Goal: Task Accomplishment & Management: Manage account settings

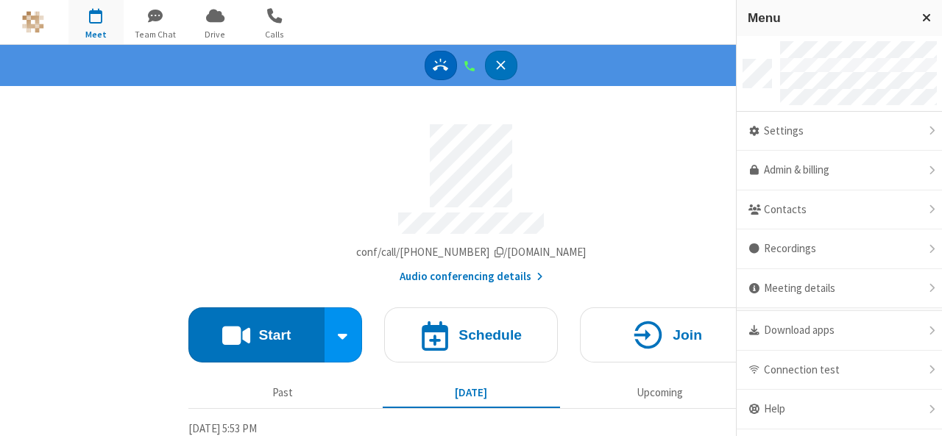
click at [437, 64] on icon "Answer" at bounding box center [440, 64] width 15 height 15
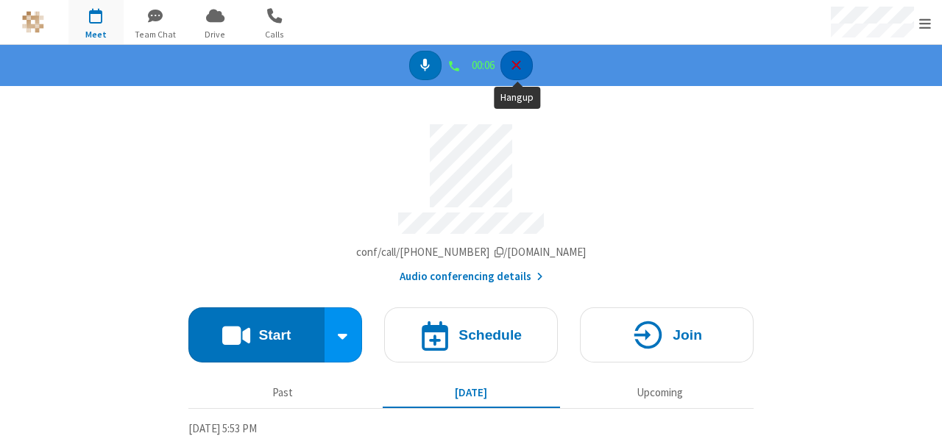
click at [523, 68] on icon "Hangup" at bounding box center [515, 64] width 15 height 15
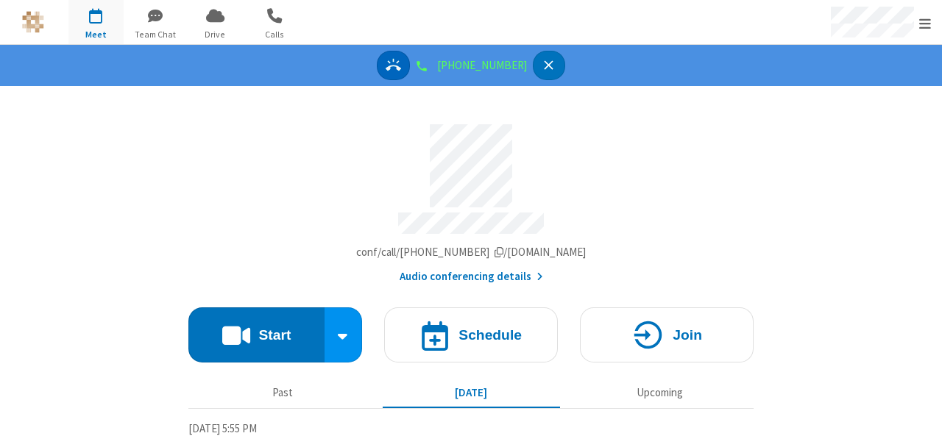
click at [410, 62] on button "Answer" at bounding box center [393, 66] width 33 height 30
click at [401, 70] on icon "Answer" at bounding box center [393, 64] width 15 height 15
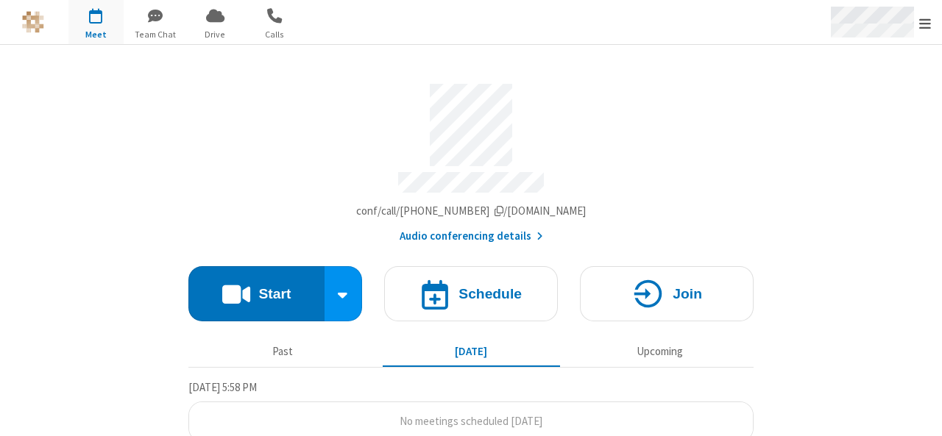
click at [930, 21] on span "Open menu" at bounding box center [925, 23] width 12 height 15
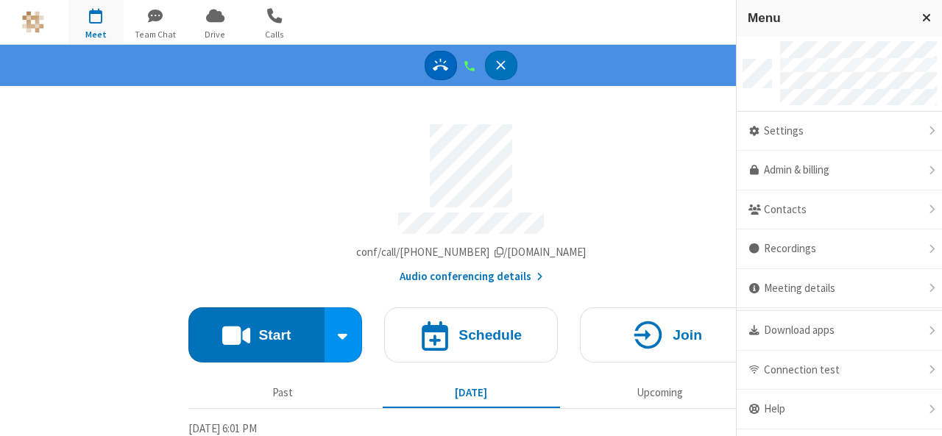
click at [438, 70] on icon "Answer" at bounding box center [440, 64] width 15 height 15
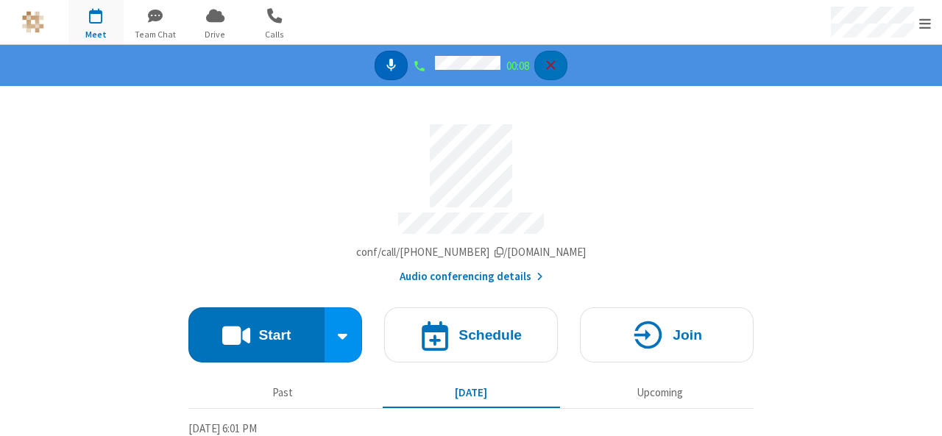
click at [389, 68] on icon "Mute" at bounding box center [390, 65] width 9 height 13
click at [389, 68] on icon "Unmute" at bounding box center [391, 65] width 12 height 13
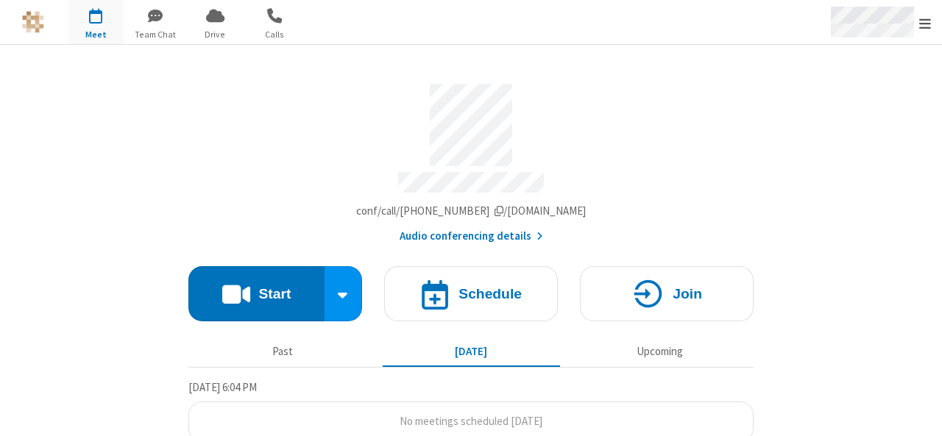
click at [926, 20] on span "Open menu" at bounding box center [925, 23] width 12 height 15
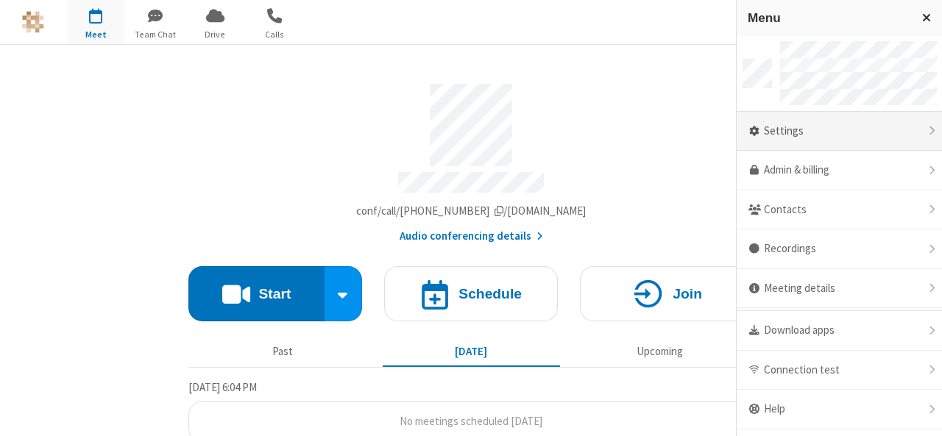
click at [799, 138] on div "Settings" at bounding box center [838, 132] width 205 height 40
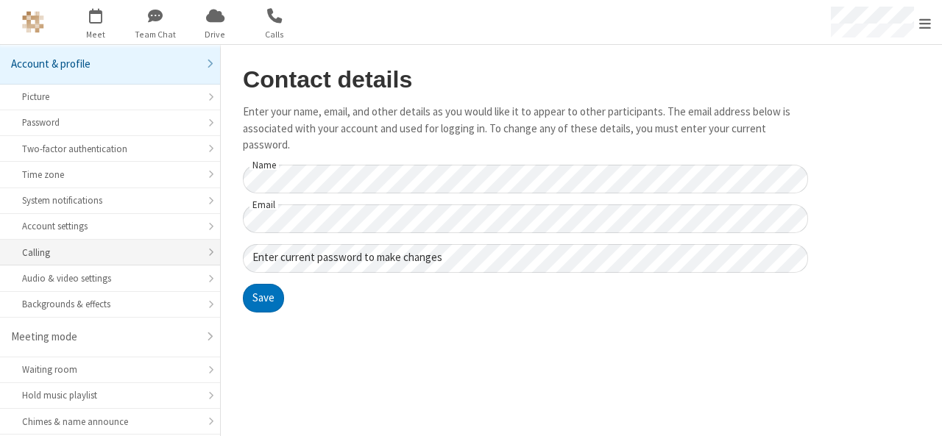
click at [49, 246] on div "Calling" at bounding box center [110, 253] width 176 height 14
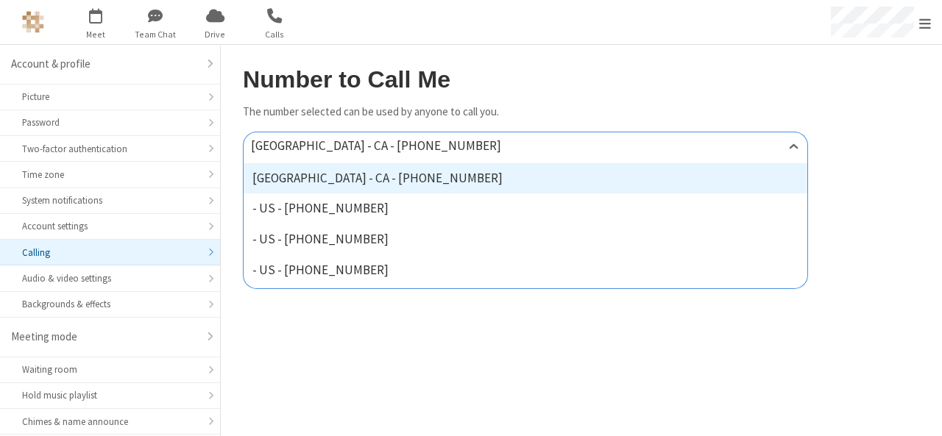
click at [413, 137] on div "Ottawa - CA - +1 613-367-5280" at bounding box center [388, 146] width 275 height 19
click at [787, 145] on icon at bounding box center [793, 146] width 15 height 15
click at [790, 148] on icon at bounding box center [793, 146] width 15 height 15
click at [677, 145] on div "Ottawa - CA - +1 613-367-5280" at bounding box center [526, 146] width 564 height 29
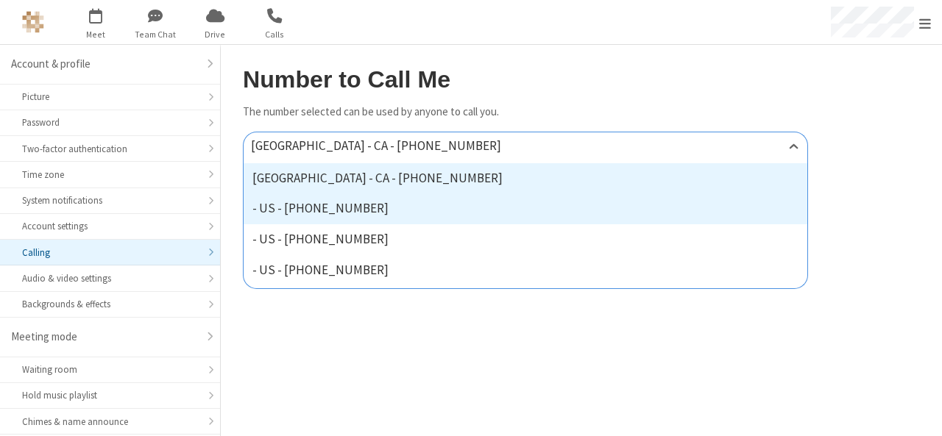
click at [545, 216] on div "- US - +1 872-336-0433" at bounding box center [526, 208] width 564 height 31
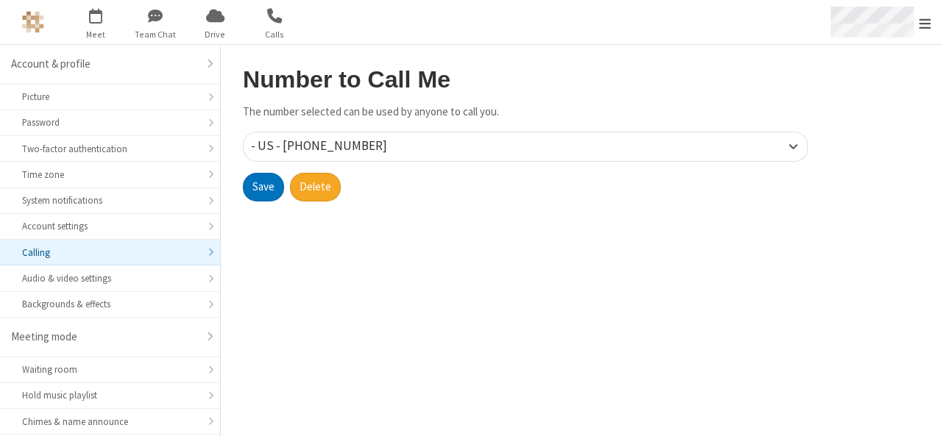
click at [934, 24] on div "Open menu" at bounding box center [879, 22] width 125 height 44
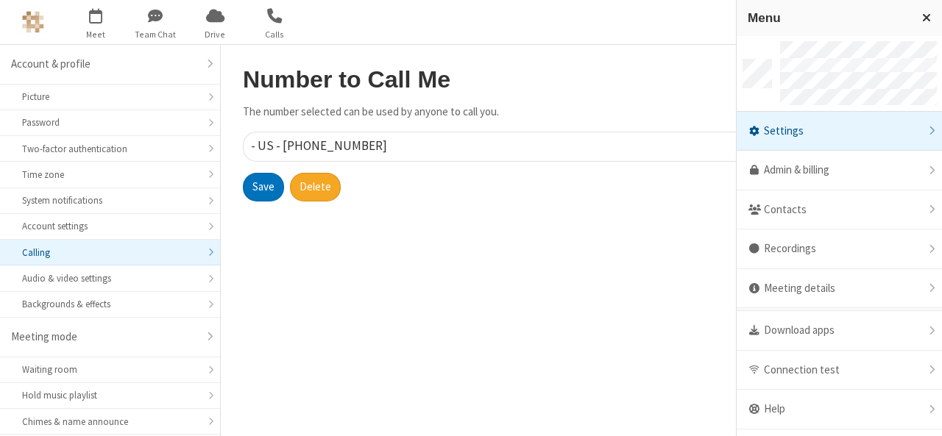
scroll to position [29, 0]
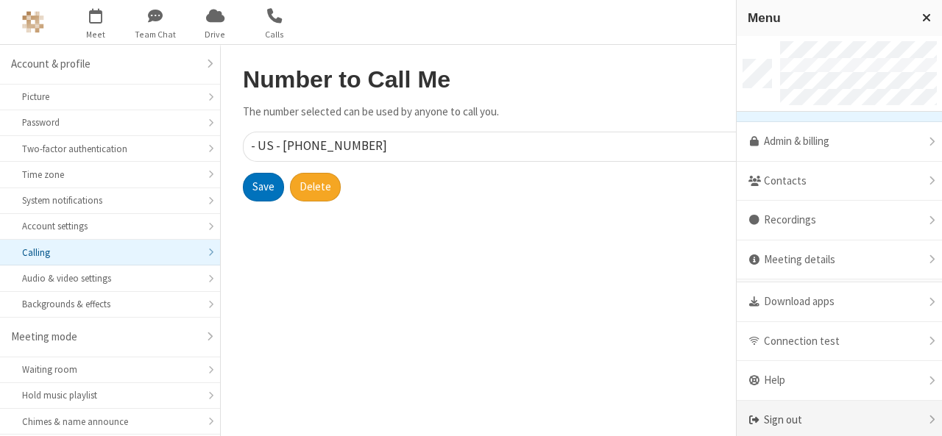
click at [817, 406] on div "Sign out" at bounding box center [838, 420] width 205 height 39
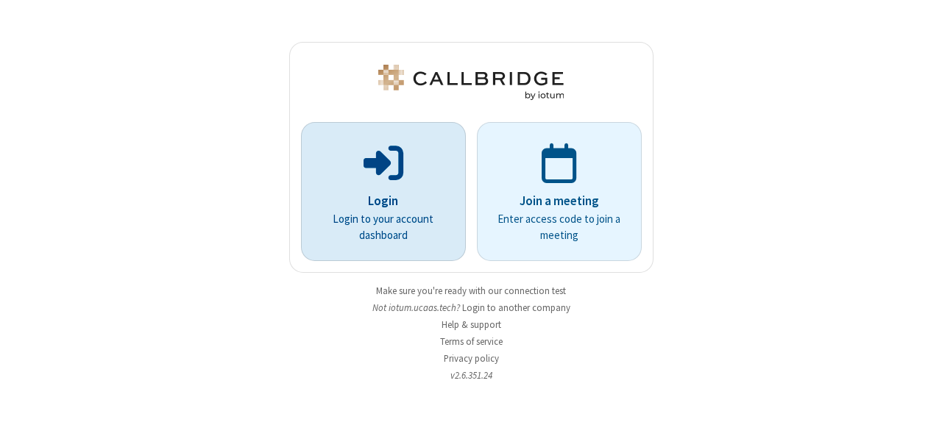
click at [378, 189] on div "Login Login to your account dashboard" at bounding box center [383, 192] width 146 height 127
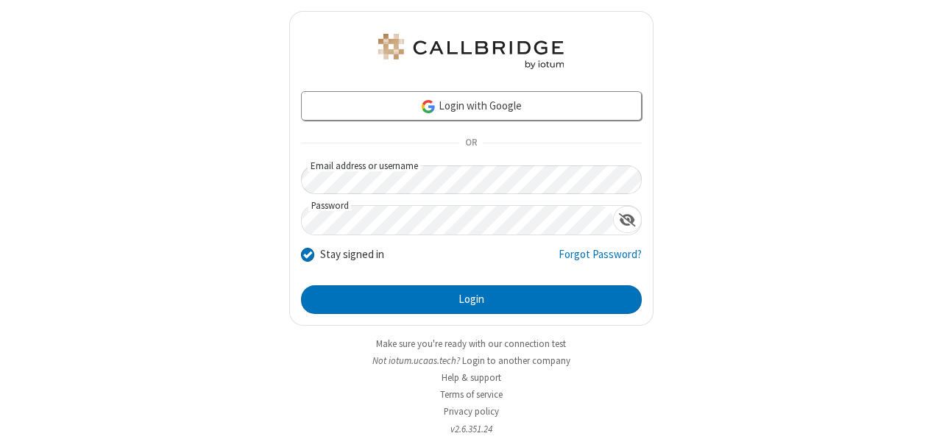
click at [518, 354] on button "Login to another company" at bounding box center [516, 361] width 108 height 14
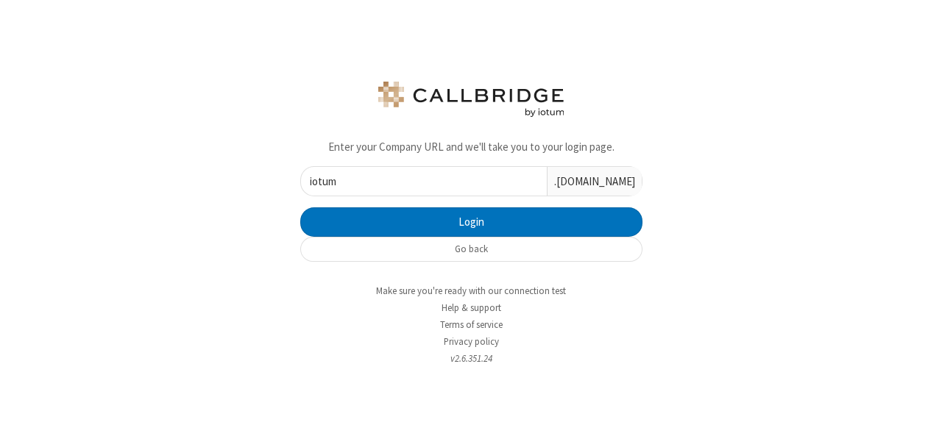
type input "iotum"
click at [300, 207] on button "Login" at bounding box center [471, 221] width 342 height 29
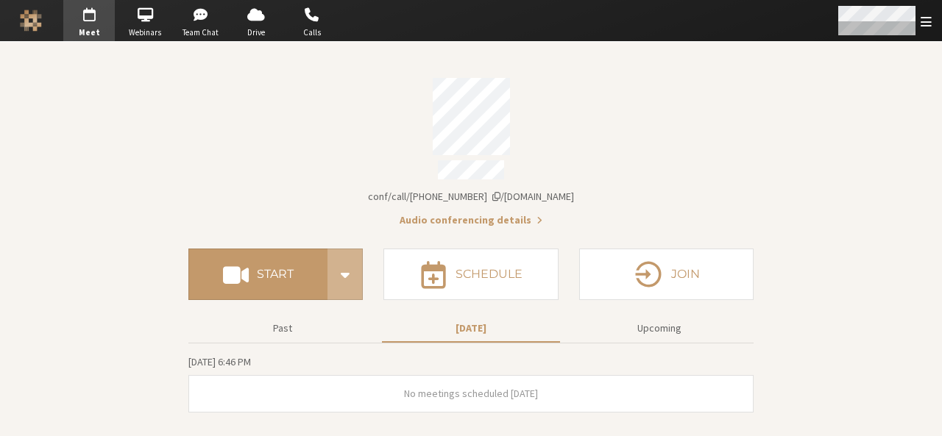
click at [927, 29] on div "Open menu" at bounding box center [883, 20] width 116 height 41
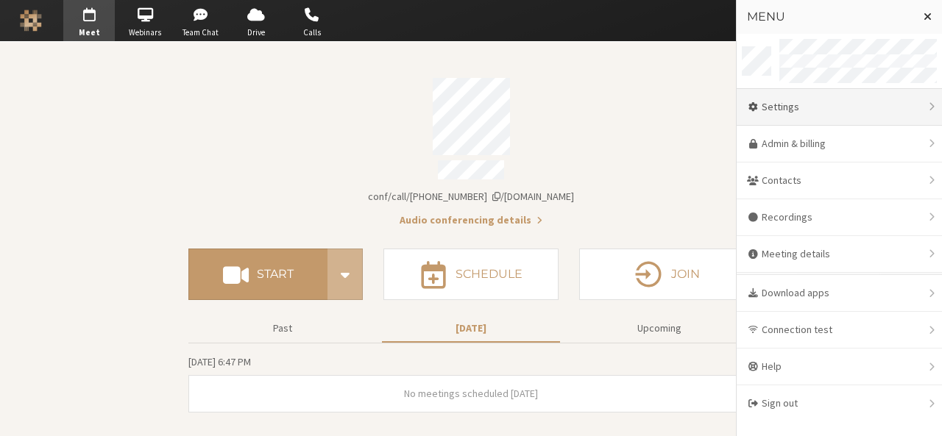
click at [831, 99] on div "Settings" at bounding box center [838, 107] width 205 height 37
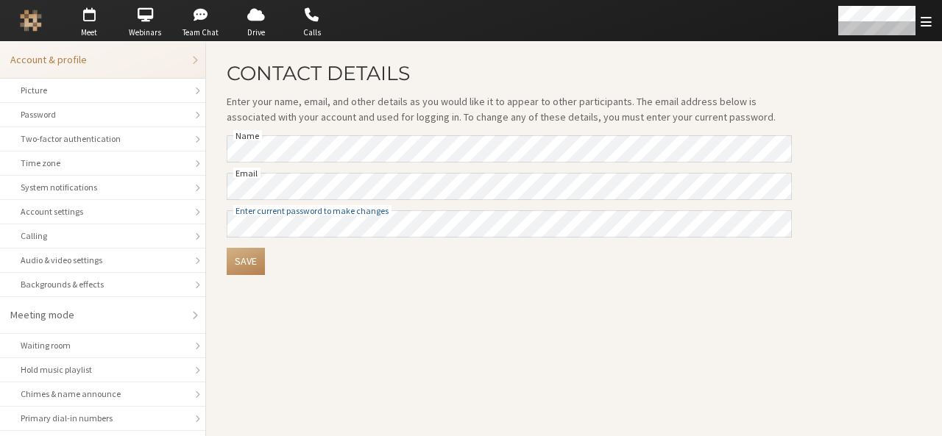
scroll to position [207, 0]
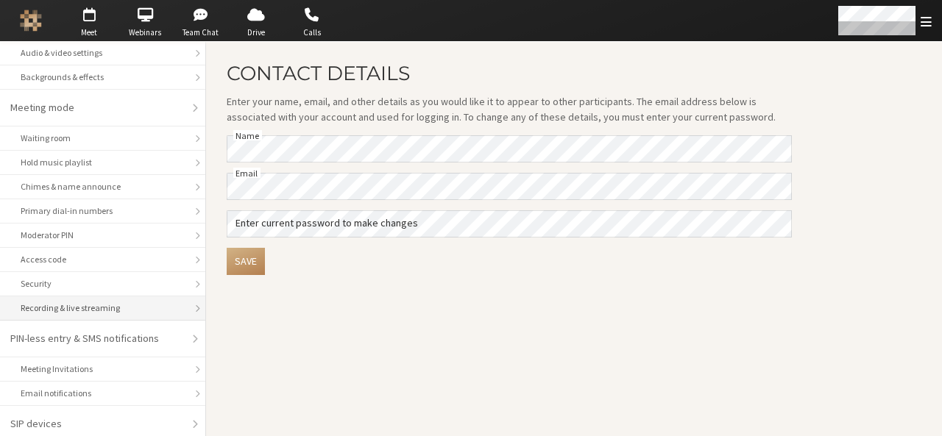
click at [74, 310] on li "Recording & live streaming" at bounding box center [102, 308] width 205 height 24
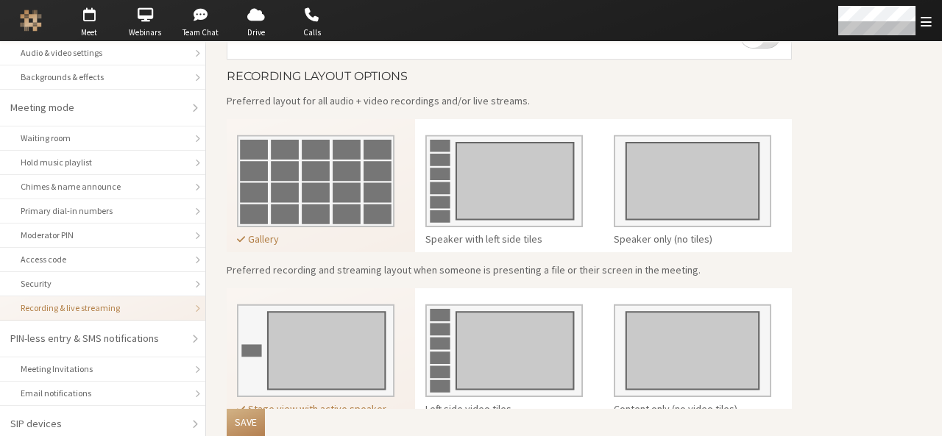
scroll to position [397, 0]
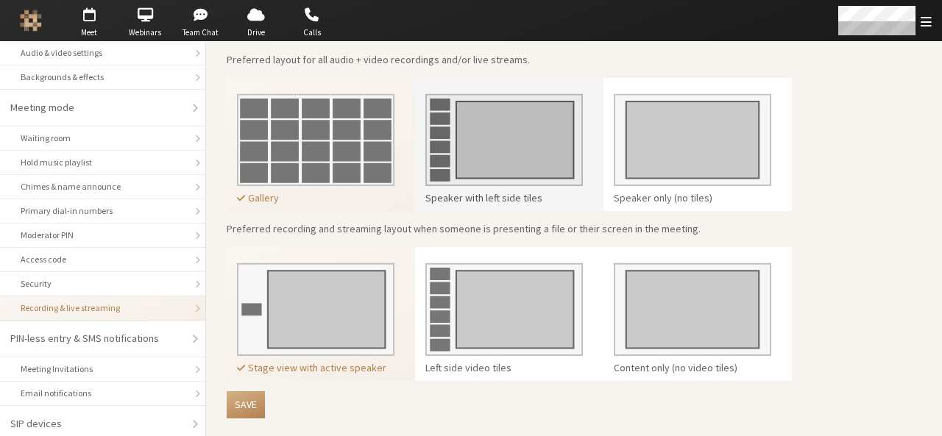
click at [477, 185] on div at bounding box center [503, 137] width 157 height 108
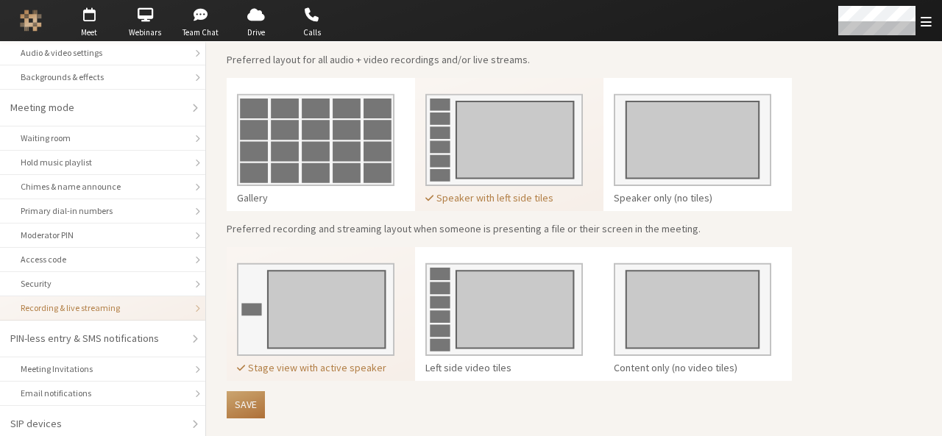
click at [243, 405] on button "Save" at bounding box center [246, 404] width 38 height 27
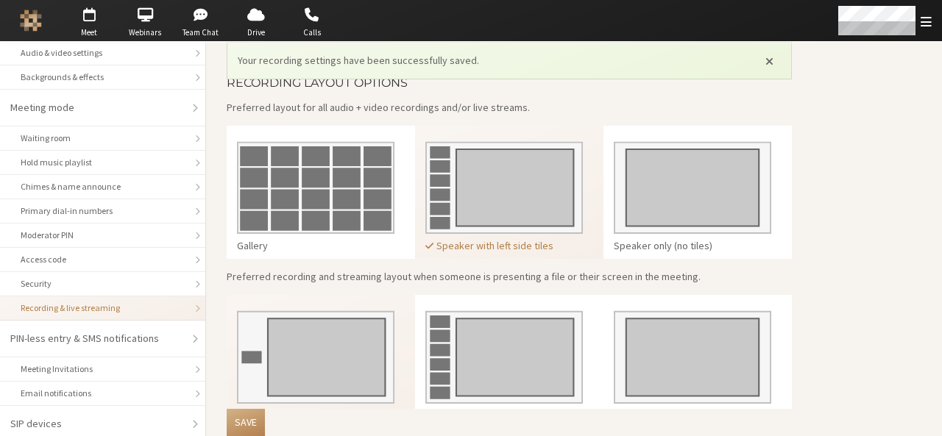
scroll to position [444, 0]
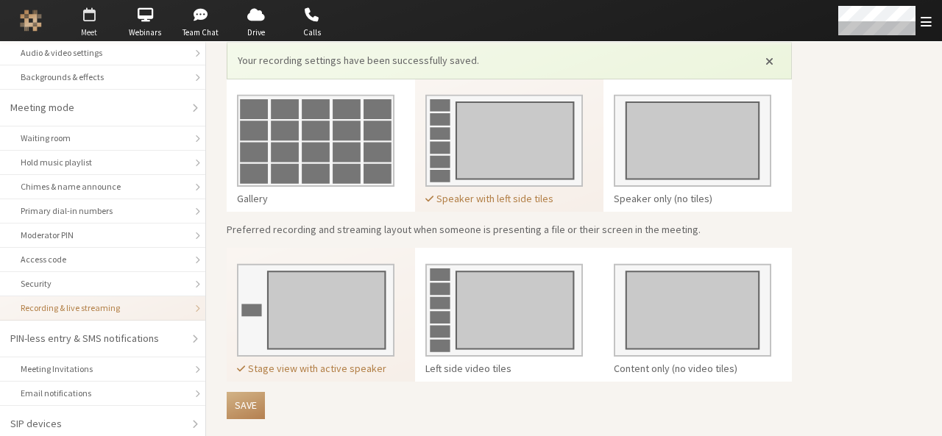
click at [88, 33] on span "Meet" at bounding box center [89, 32] width 52 height 13
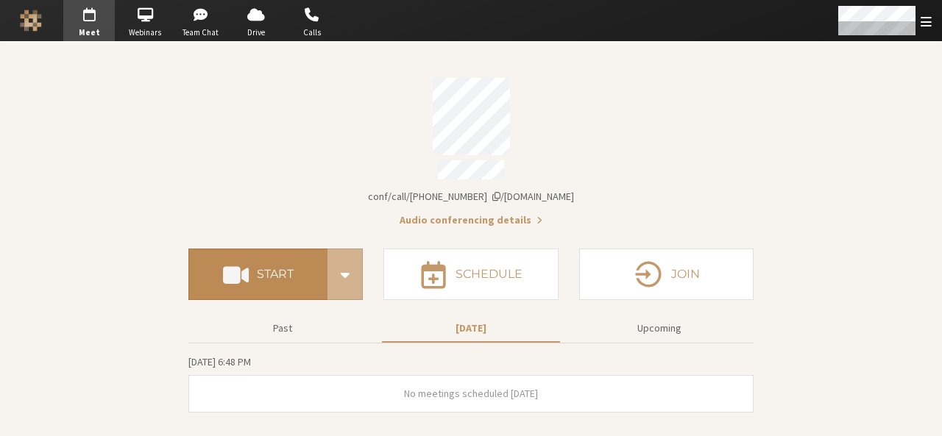
click at [277, 254] on button "Start" at bounding box center [257, 275] width 139 height 52
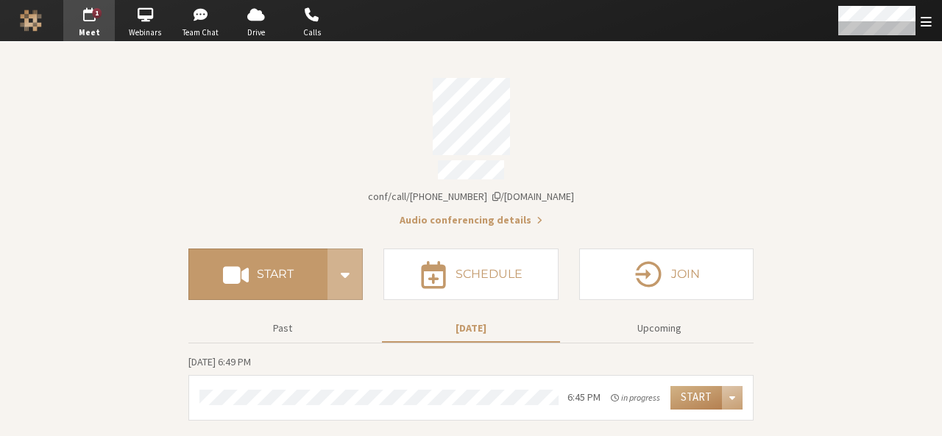
click at [650, 159] on section "Meeting link iotum.callbridge.rocks/conf/call/9168685 Audio conferencing details" at bounding box center [470, 148] width 565 height 160
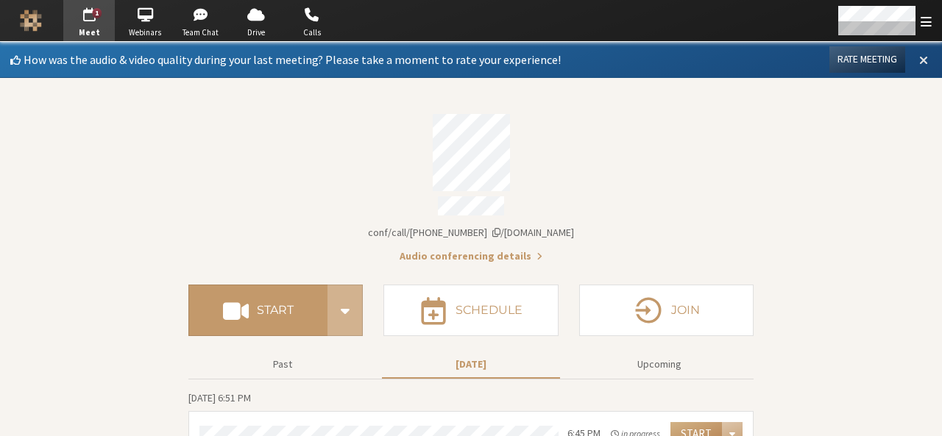
click at [919, 56] on span at bounding box center [923, 59] width 9 height 13
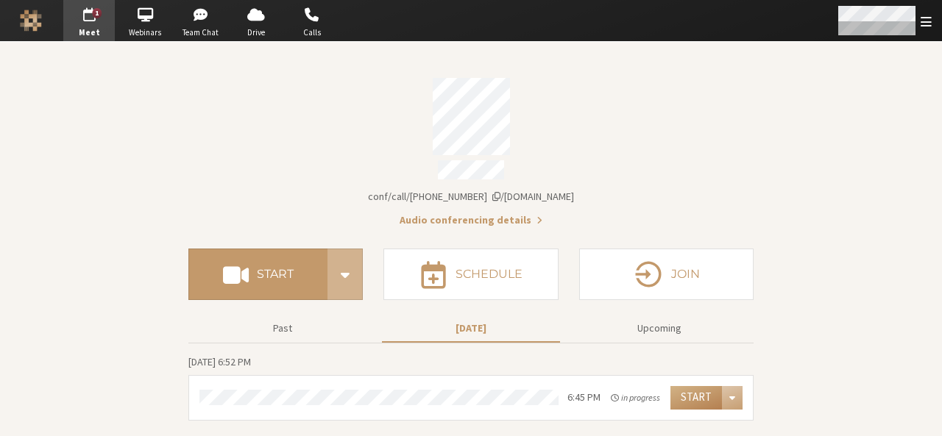
click at [918, 30] on div "Open menu" at bounding box center [883, 20] width 116 height 41
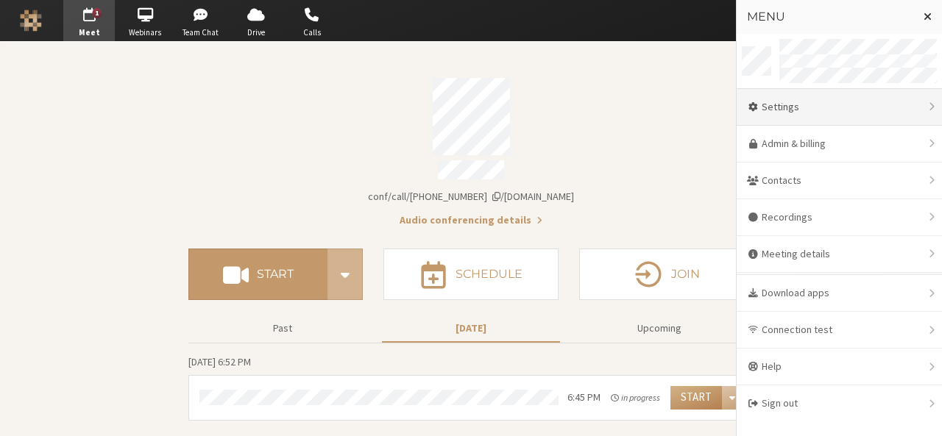
click at [802, 109] on div "Settings" at bounding box center [838, 107] width 205 height 37
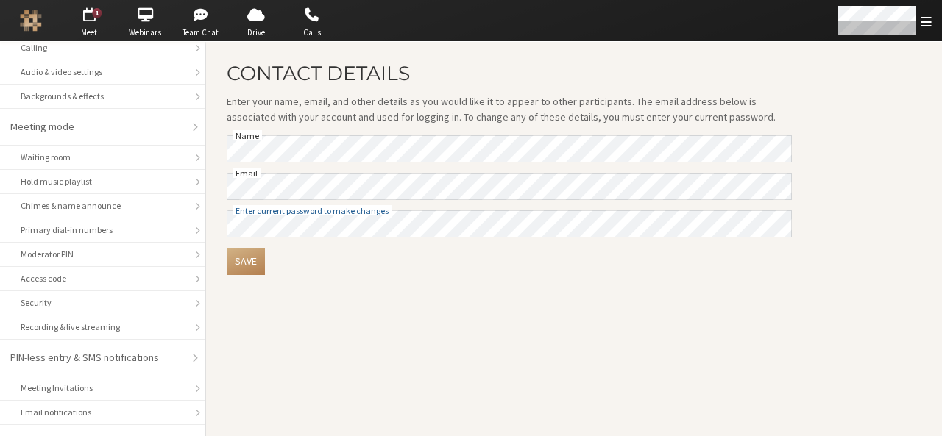
scroll to position [189, 0]
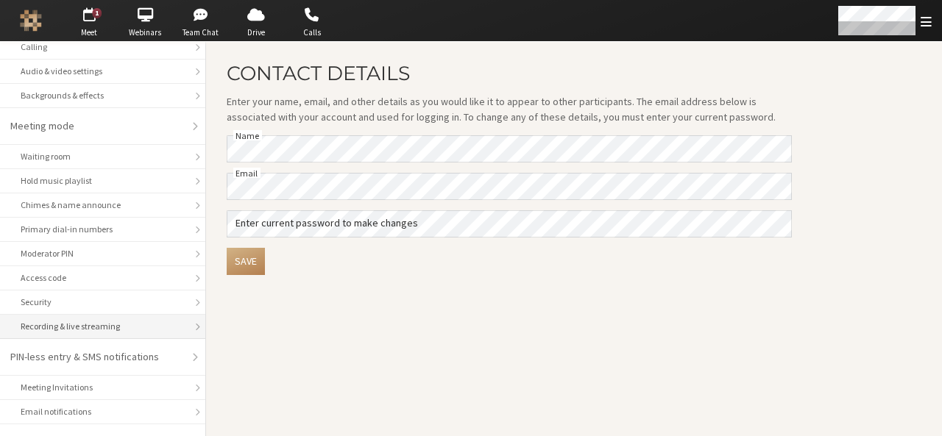
click at [78, 320] on div "Recording & live streaming" at bounding box center [103, 326] width 164 height 13
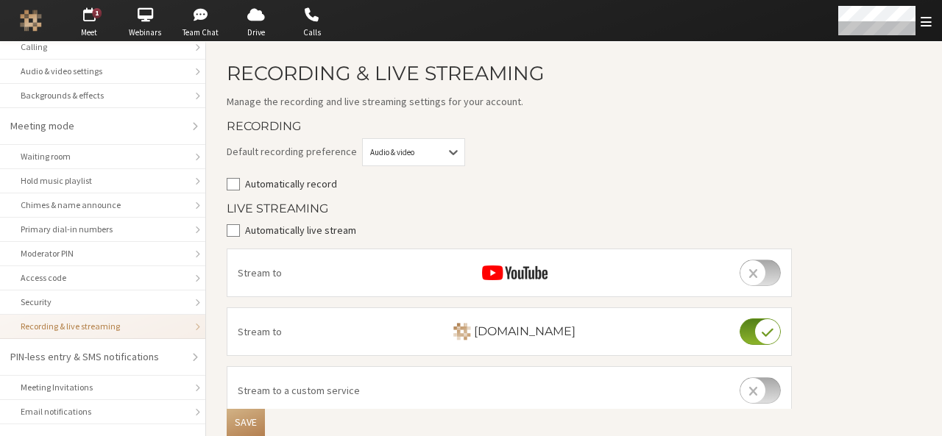
click at [282, 188] on label "Automatically record" at bounding box center [518, 184] width 547 height 15
click at [240, 188] on input "Automatically record" at bounding box center [233, 184] width 13 height 15
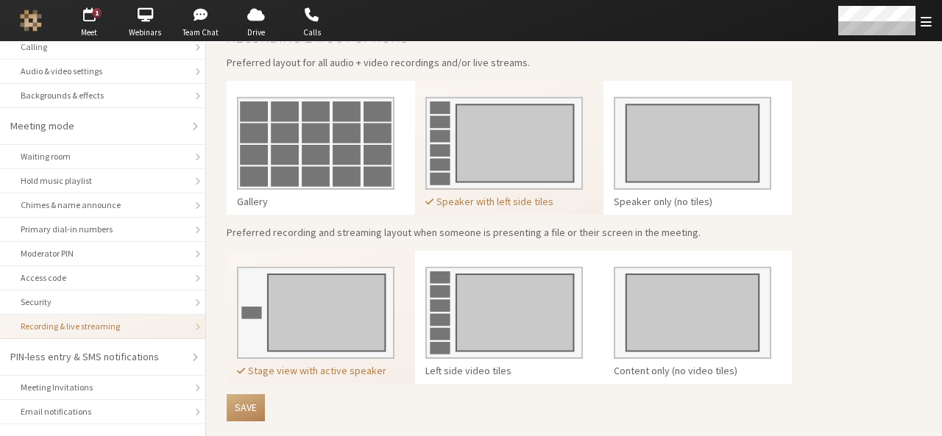
scroll to position [433, 0]
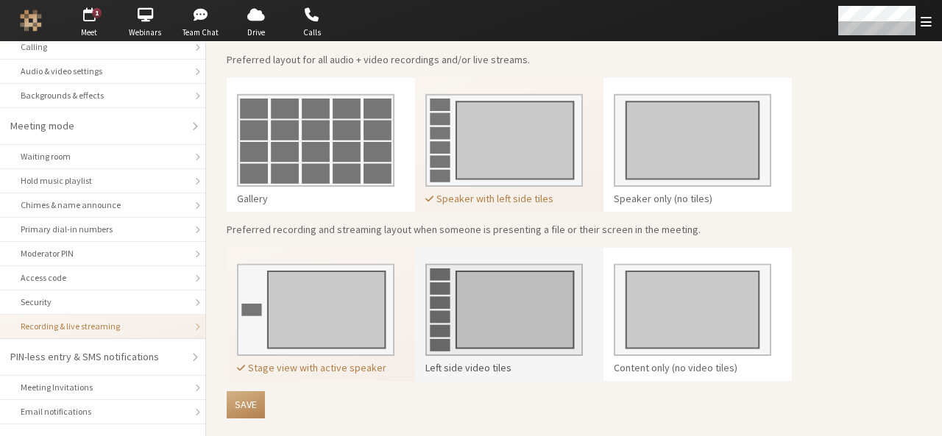
click at [580, 308] on img at bounding box center [503, 305] width 157 height 104
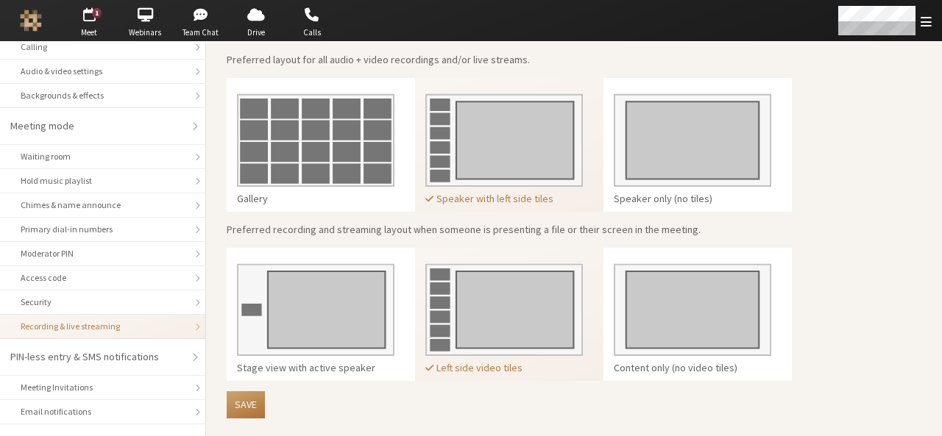
click at [260, 407] on button "Save" at bounding box center [246, 404] width 38 height 27
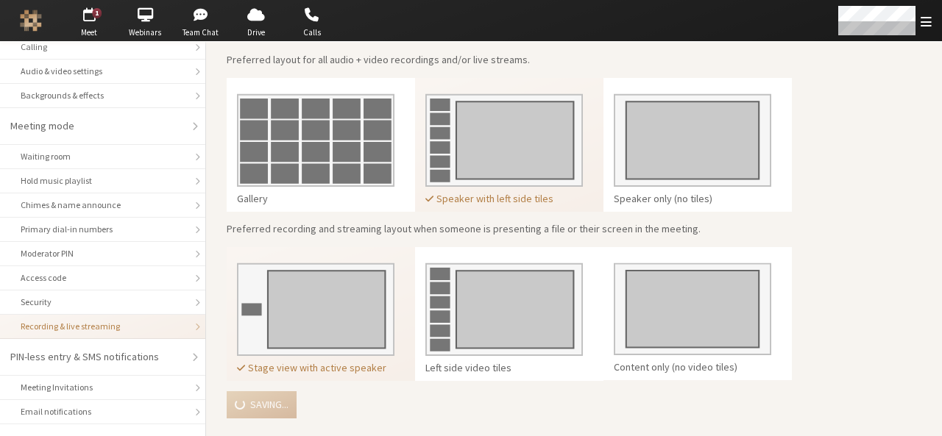
checkbox input "true"
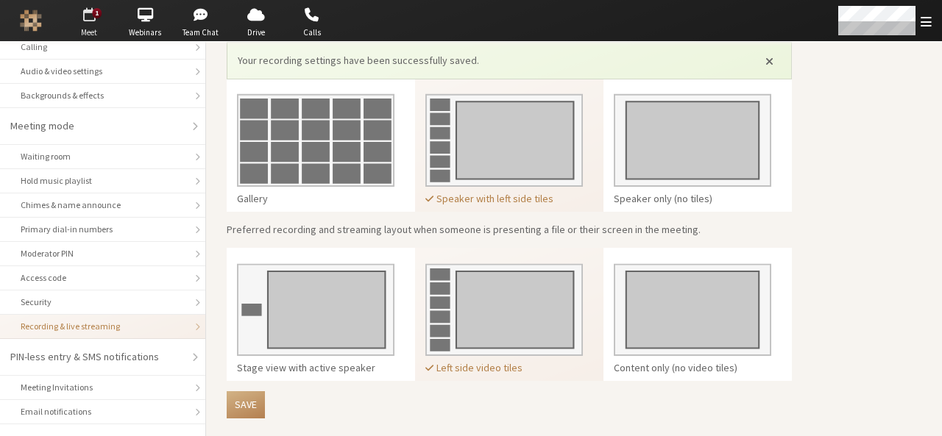
click at [103, 16] on span "button" at bounding box center [89, 15] width 52 height 24
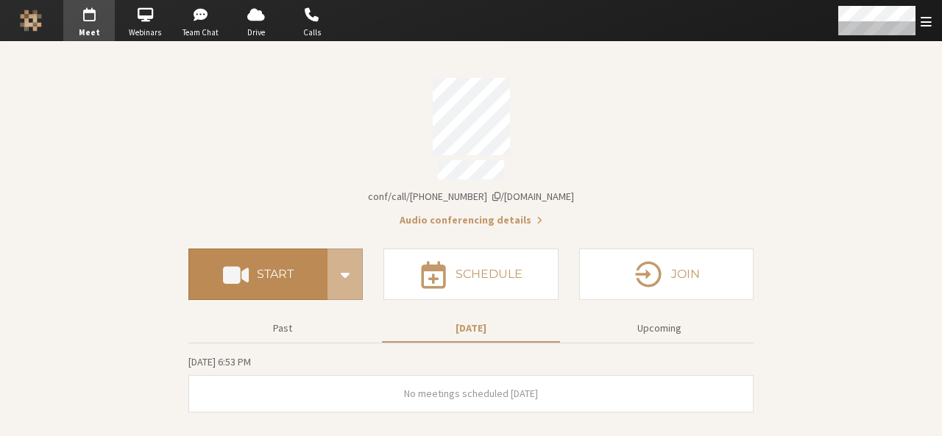
click at [284, 269] on h4 "Start" at bounding box center [275, 275] width 37 height 12
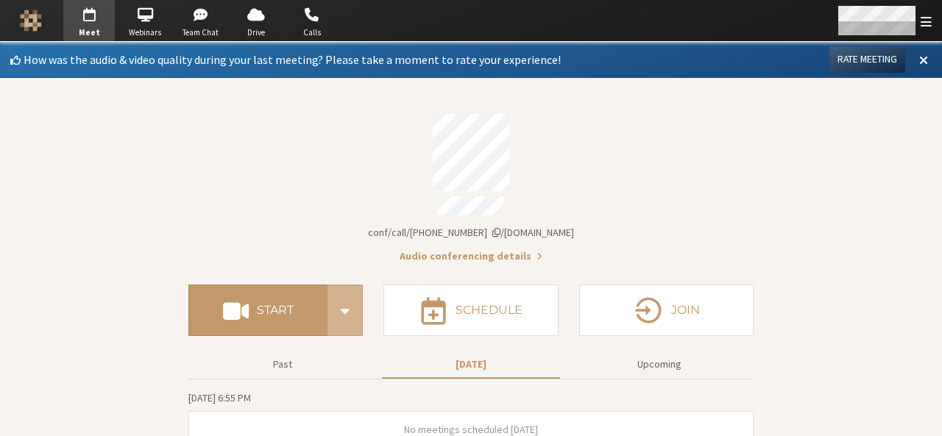
click at [922, 24] on span "Open menu" at bounding box center [925, 22] width 11 height 14
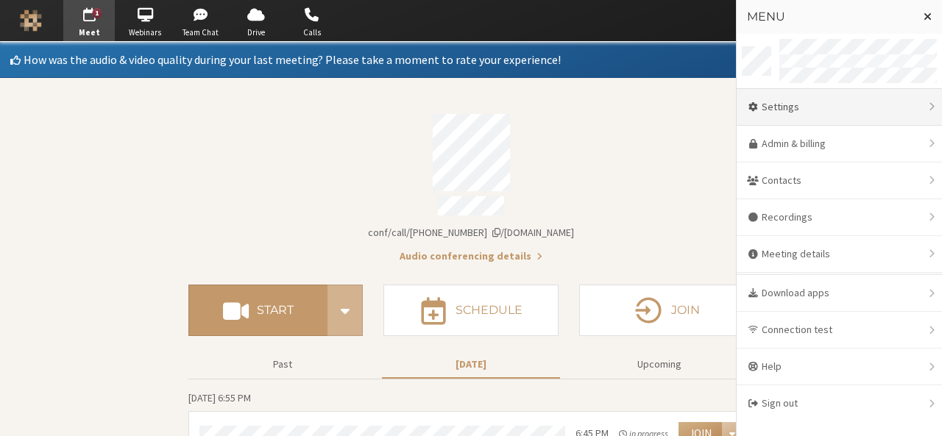
click at [823, 115] on div "Settings" at bounding box center [838, 107] width 205 height 37
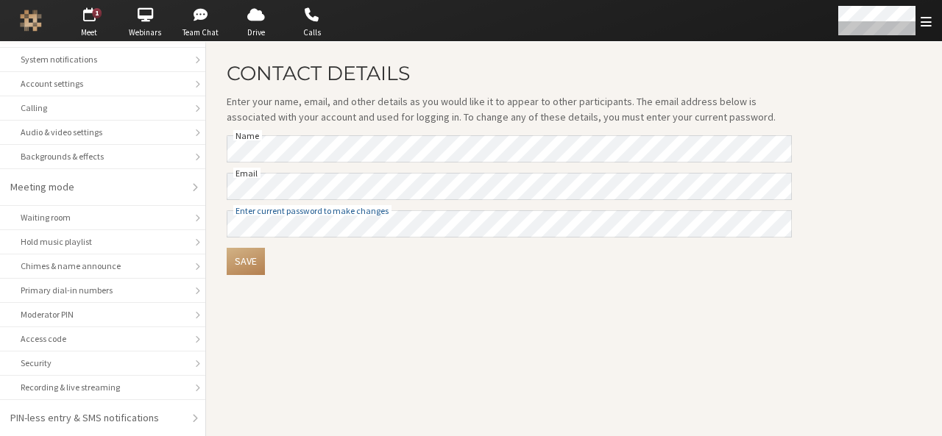
scroll to position [129, 0]
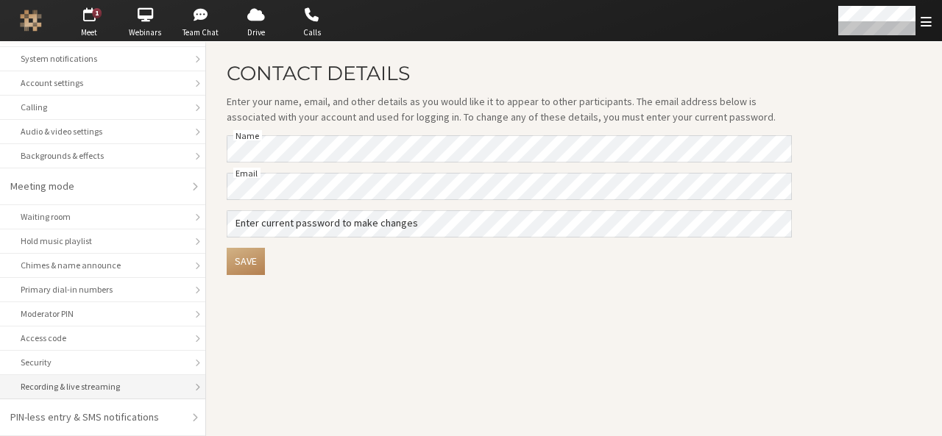
click at [129, 375] on li "Recording & live streaming" at bounding box center [102, 387] width 205 height 24
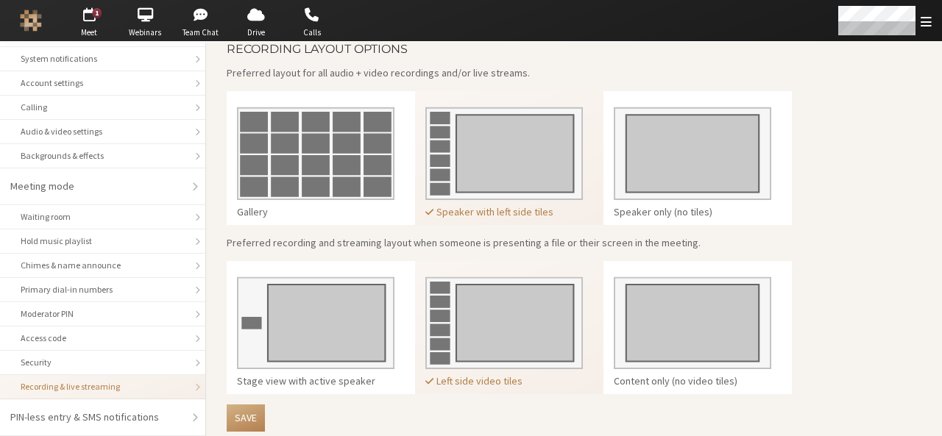
scroll to position [428, 0]
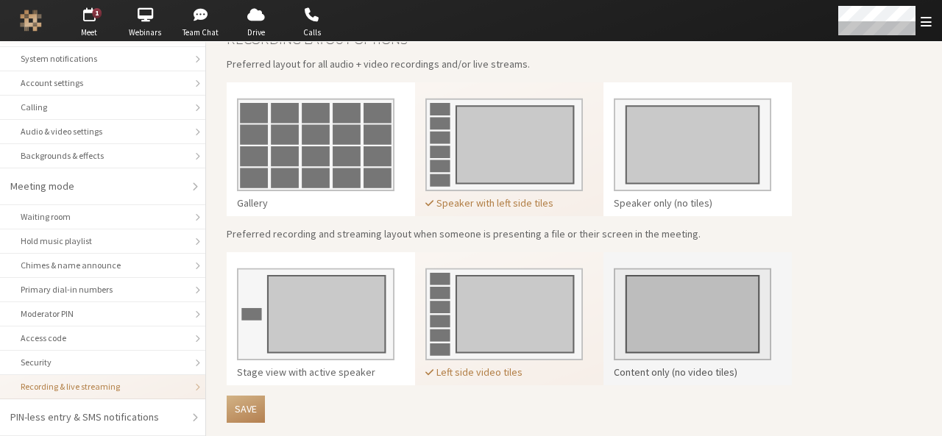
click at [674, 329] on img at bounding box center [692, 310] width 157 height 104
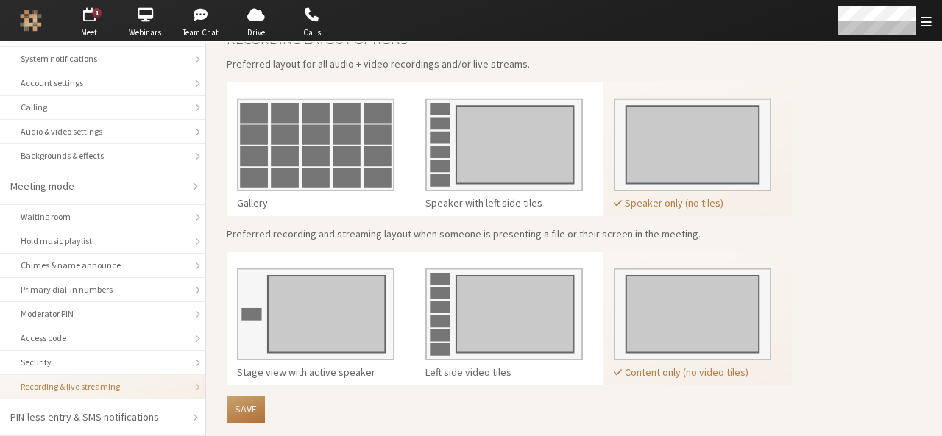
click at [232, 396] on button "Save" at bounding box center [246, 409] width 38 height 27
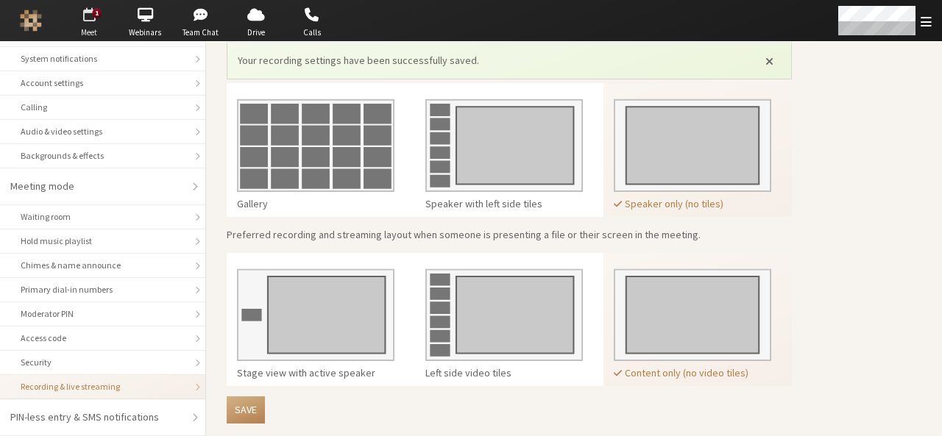
click at [93, 20] on span "button" at bounding box center [89, 15] width 52 height 24
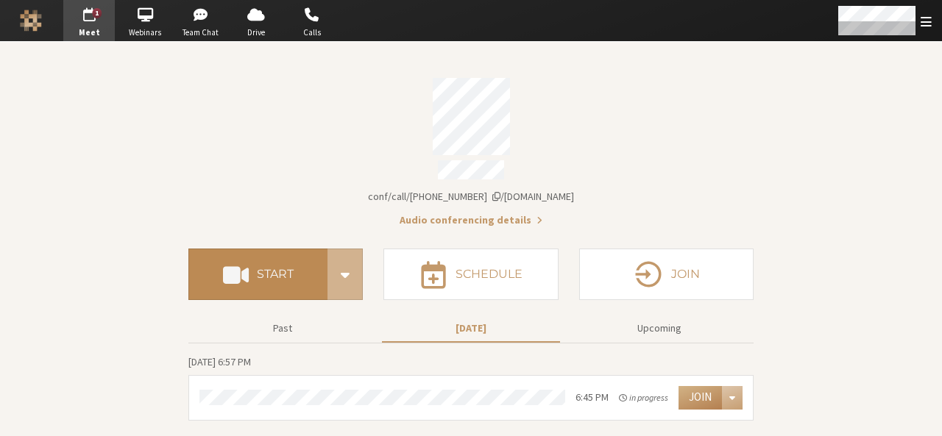
click at [293, 279] on button "Start" at bounding box center [257, 275] width 139 height 52
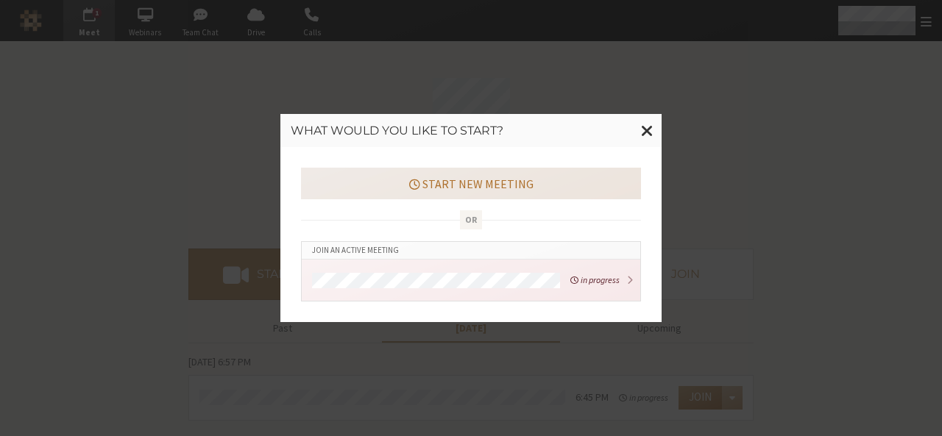
click at [431, 191] on button "Start new meeting" at bounding box center [471, 183] width 340 height 31
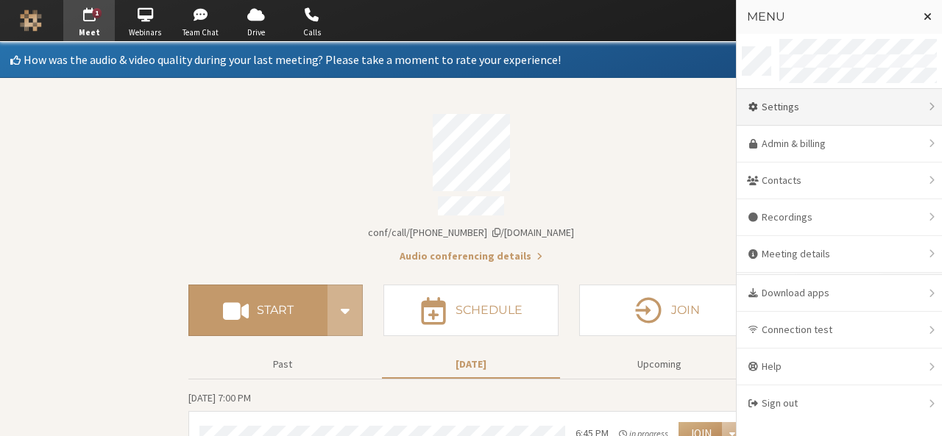
click at [823, 116] on div "Settings" at bounding box center [838, 107] width 205 height 37
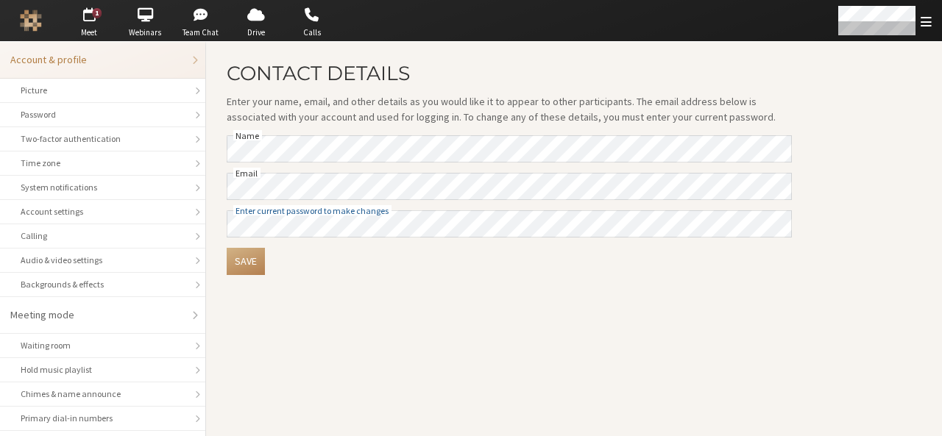
scroll to position [207, 0]
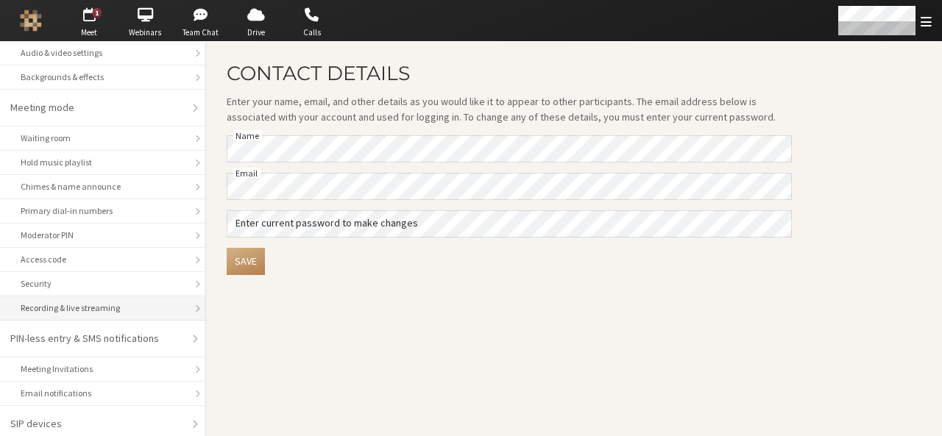
click at [128, 296] on li "Recording & live streaming" at bounding box center [102, 308] width 205 height 24
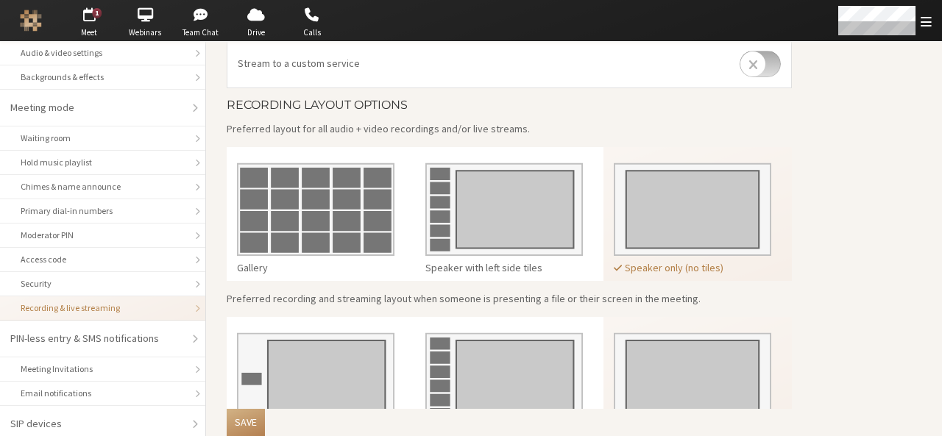
scroll to position [433, 0]
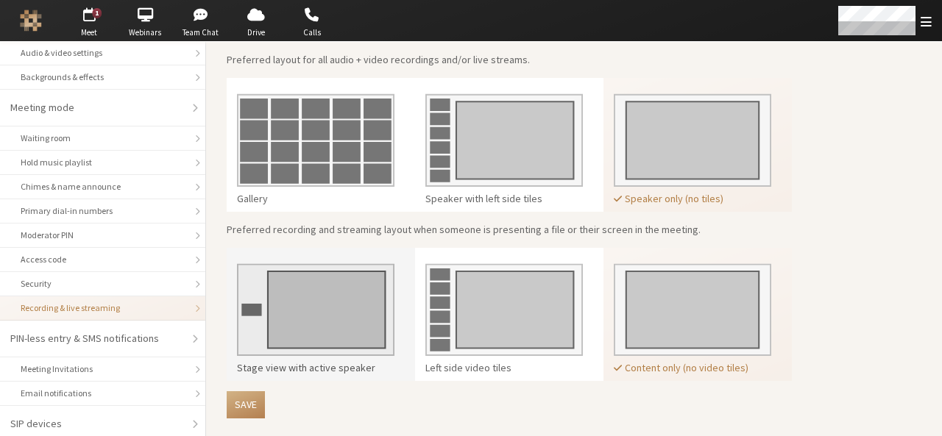
click at [358, 318] on img at bounding box center [315, 305] width 157 height 104
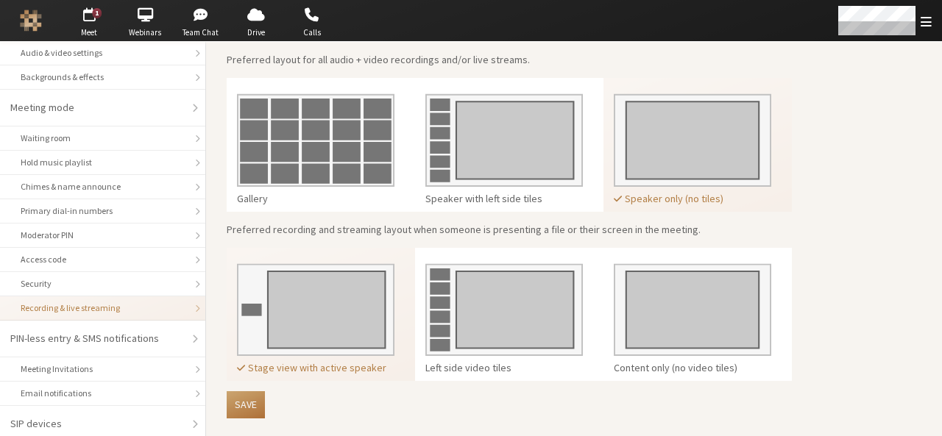
click at [259, 393] on button "Save" at bounding box center [246, 404] width 38 height 27
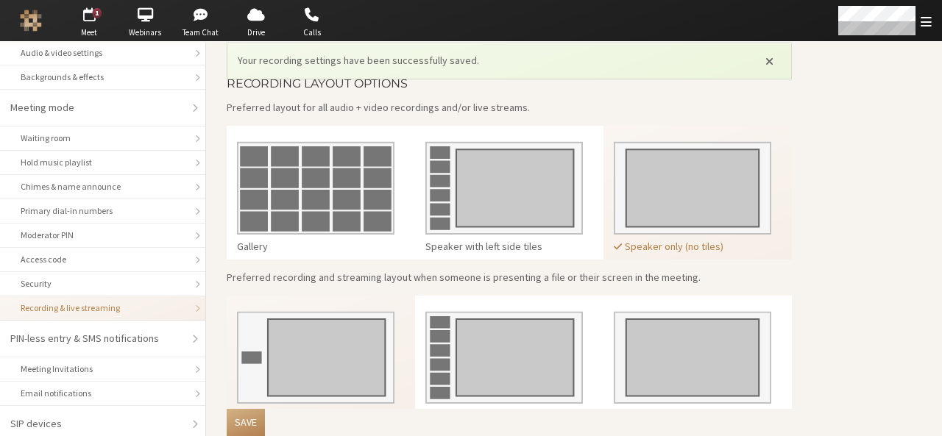
scroll to position [480, 0]
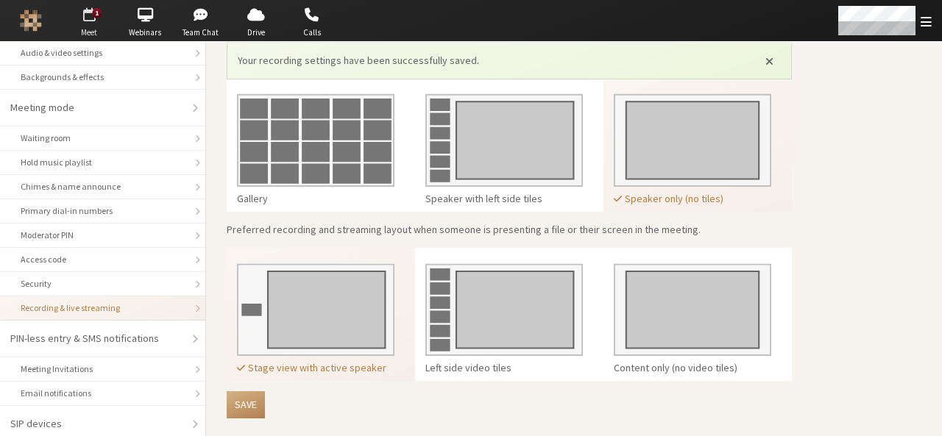
click at [87, 20] on span "button" at bounding box center [89, 15] width 52 height 24
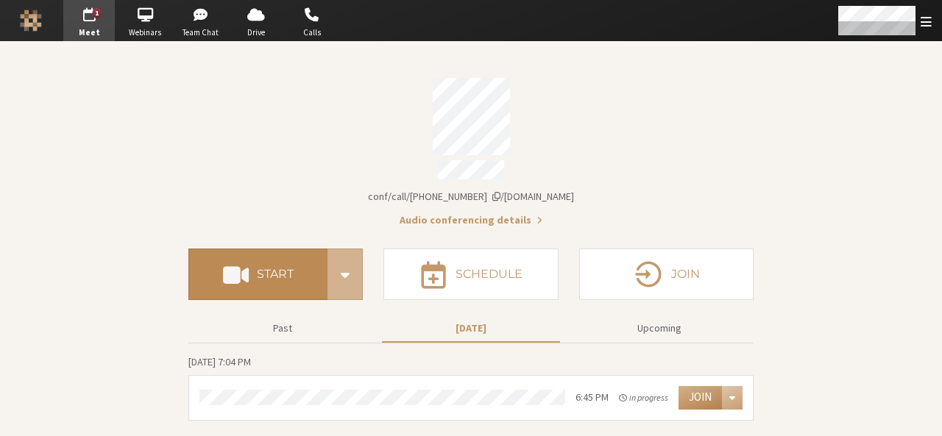
click at [276, 269] on h4 "Start" at bounding box center [275, 275] width 37 height 12
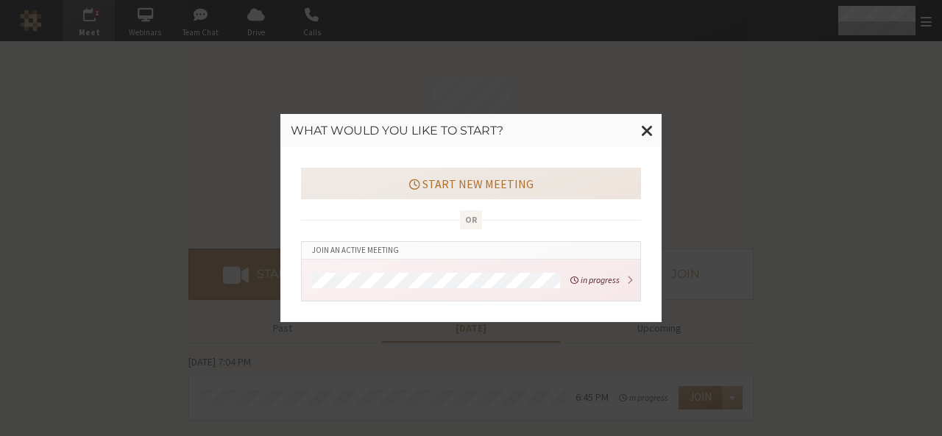
click at [453, 188] on button "Start new meeting" at bounding box center [471, 183] width 340 height 31
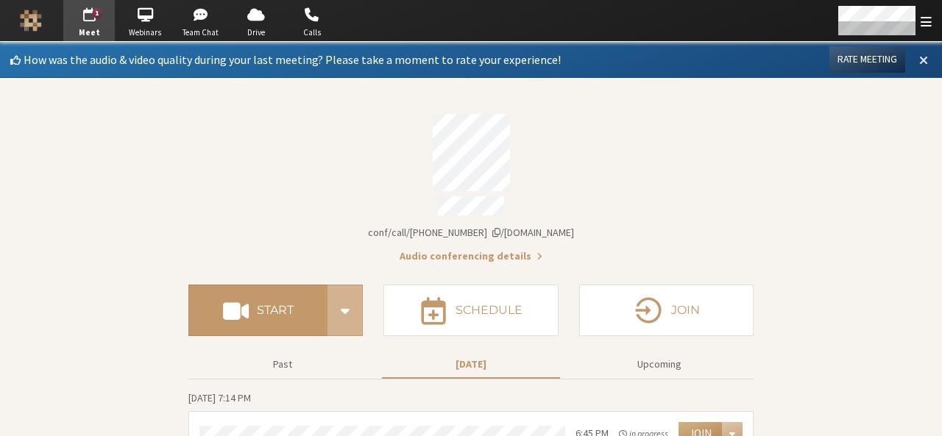
click at [919, 60] on span at bounding box center [923, 59] width 9 height 13
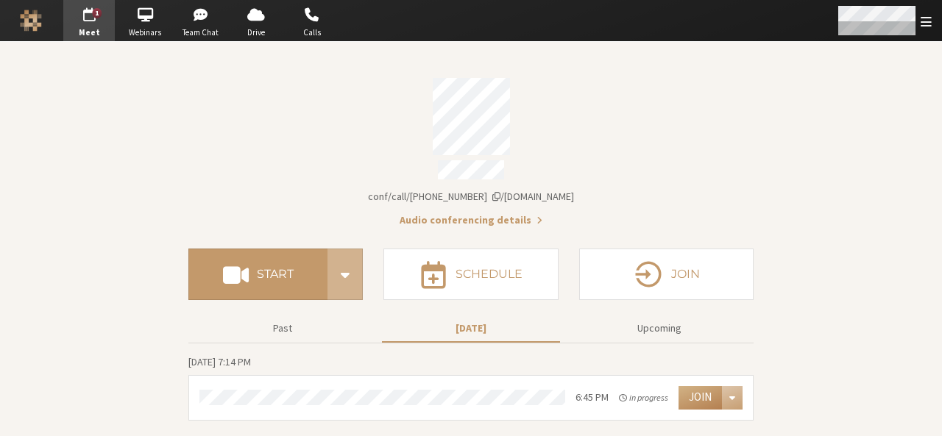
click at [921, 18] on span "Open menu" at bounding box center [925, 22] width 11 height 14
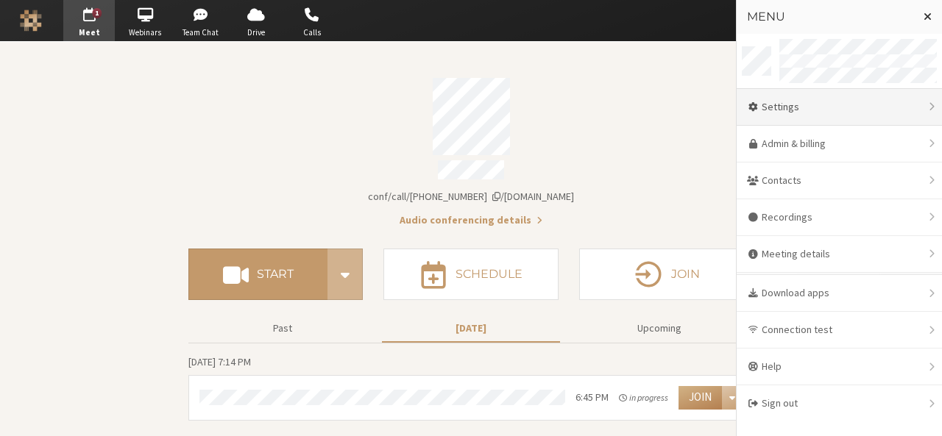
click at [832, 102] on div "Settings" at bounding box center [838, 107] width 205 height 37
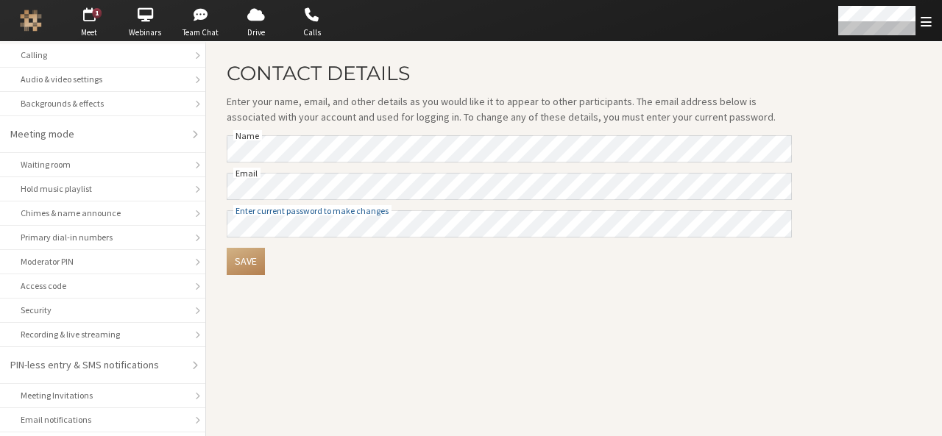
scroll to position [207, 0]
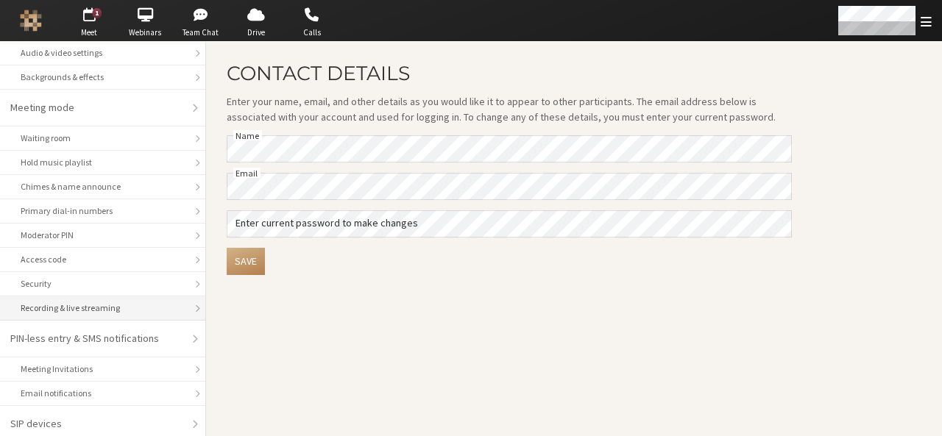
click at [35, 302] on div "Recording & live streaming" at bounding box center [103, 308] width 164 height 13
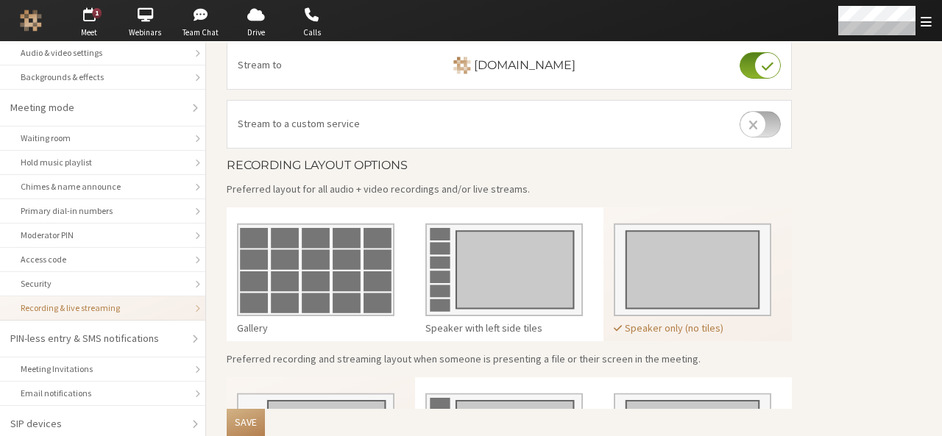
scroll to position [433, 0]
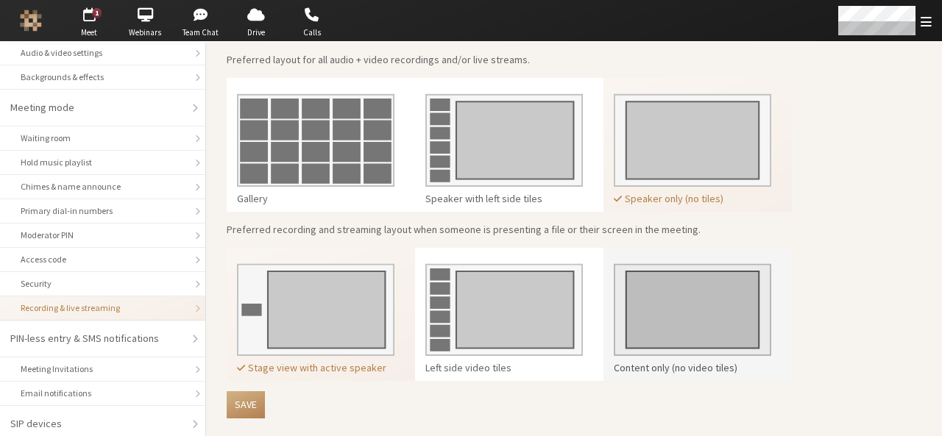
click at [697, 334] on img at bounding box center [692, 305] width 157 height 104
click at [642, 285] on img at bounding box center [692, 305] width 157 height 104
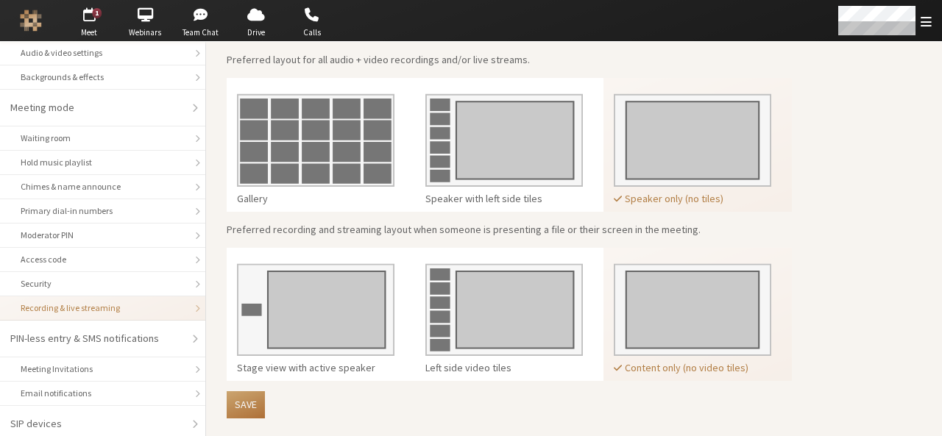
click at [259, 415] on button "Save" at bounding box center [246, 404] width 38 height 27
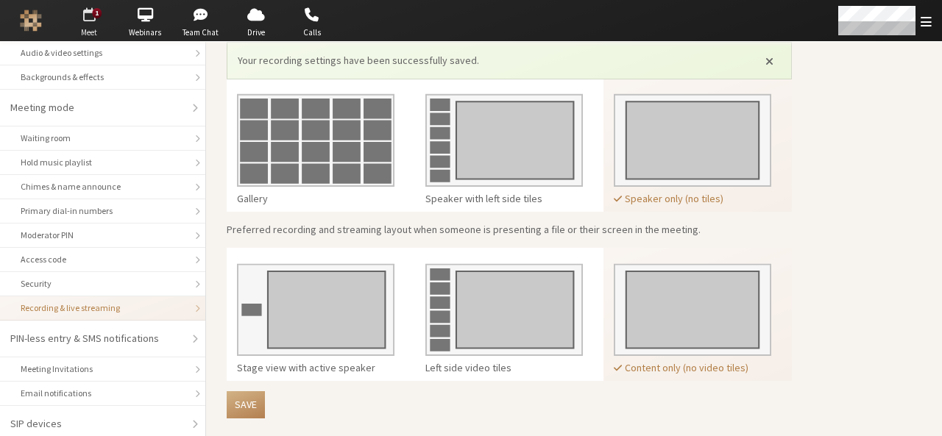
click at [82, 26] on span "Meet" at bounding box center [89, 32] width 52 height 13
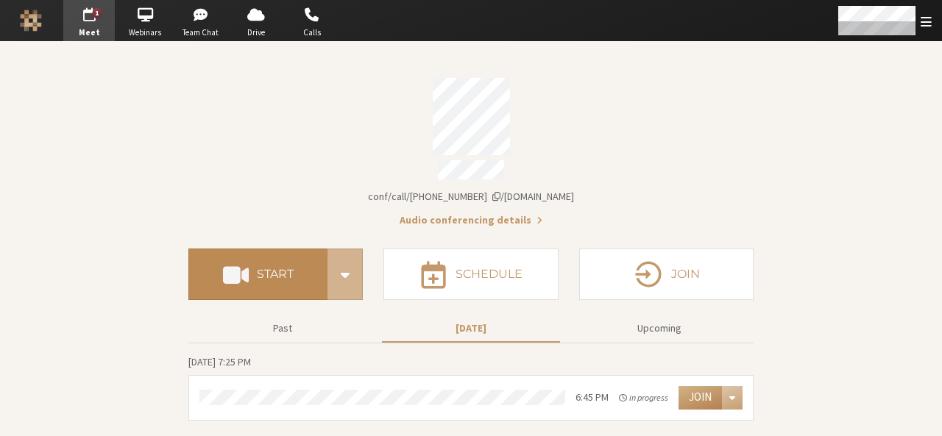
click at [275, 269] on h4 "Start" at bounding box center [275, 275] width 37 height 12
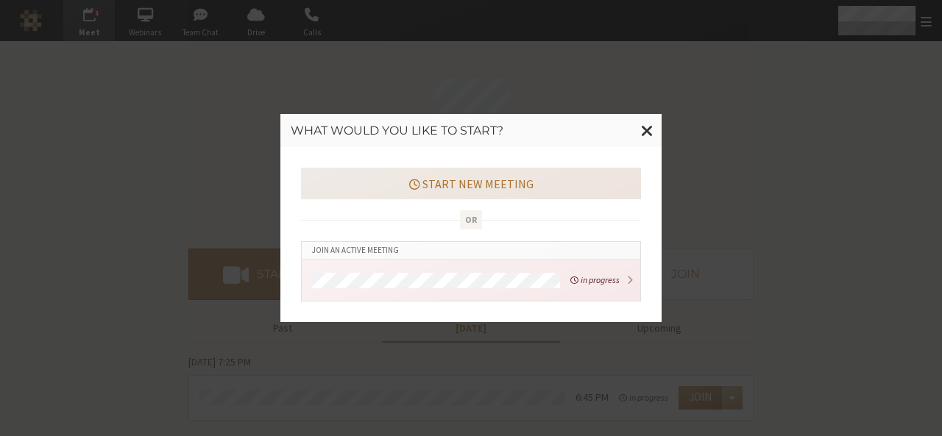
click at [500, 188] on button "Start new meeting" at bounding box center [471, 183] width 340 height 31
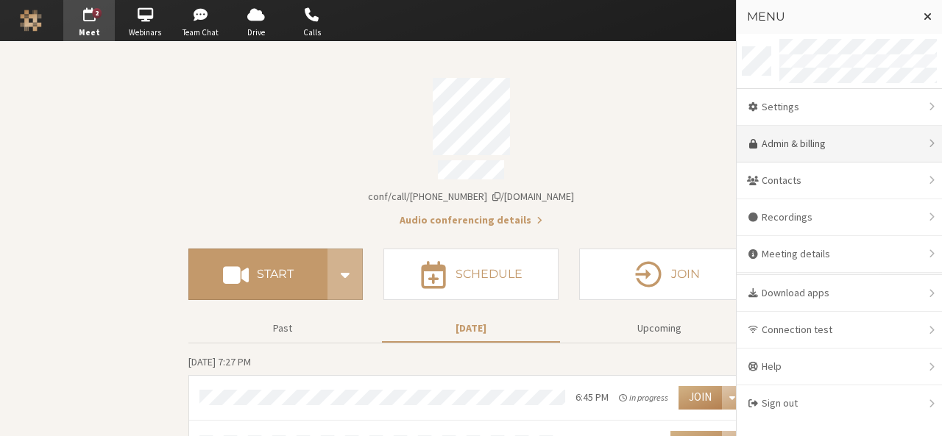
click at [790, 126] on link "Admin & billing" at bounding box center [838, 144] width 205 height 37
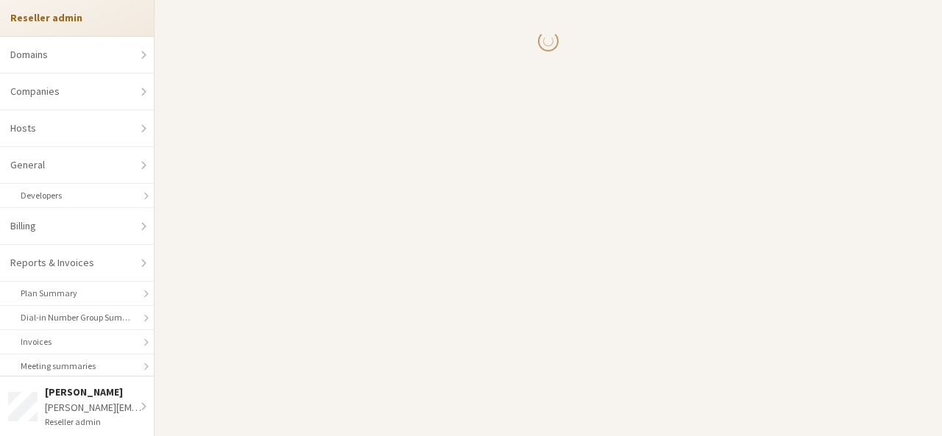
select select "10"
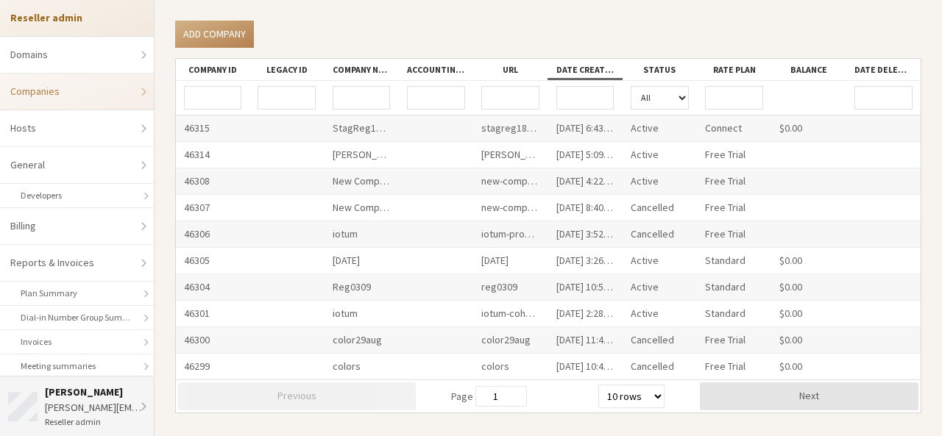
click at [73, 402] on div "anita@iotum.com" at bounding box center [96, 407] width 102 height 15
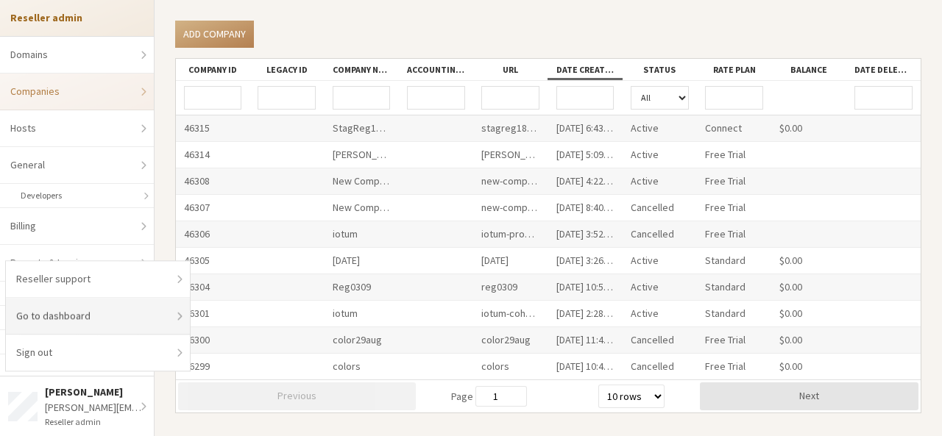
click at [66, 322] on link "Go to dashboard" at bounding box center [98, 316] width 184 height 37
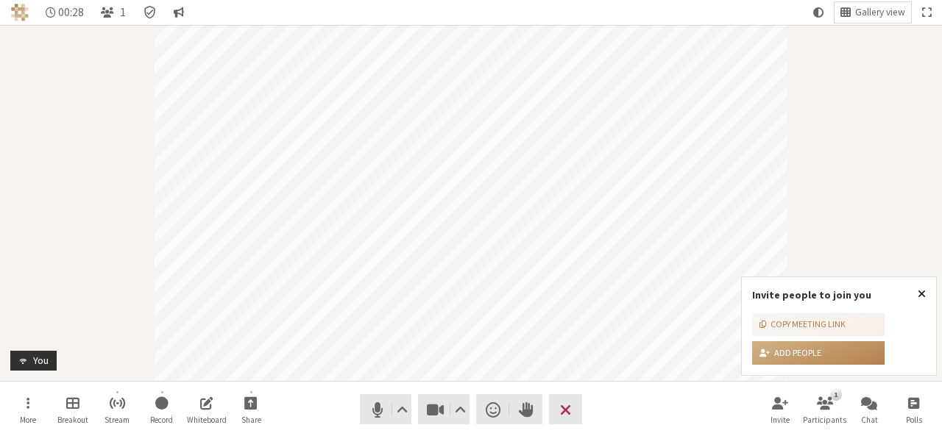
click at [923, 296] on span "Close popover" at bounding box center [921, 294] width 8 height 12
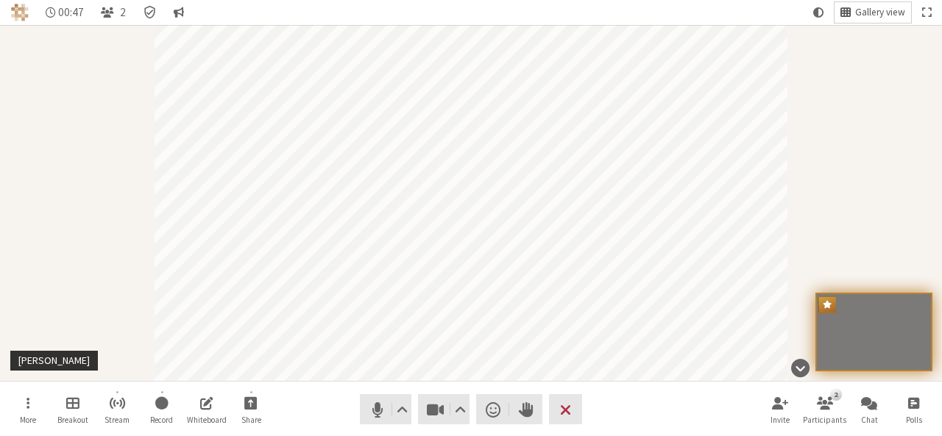
click at [870, 15] on span "Gallery view" at bounding box center [880, 12] width 50 height 11
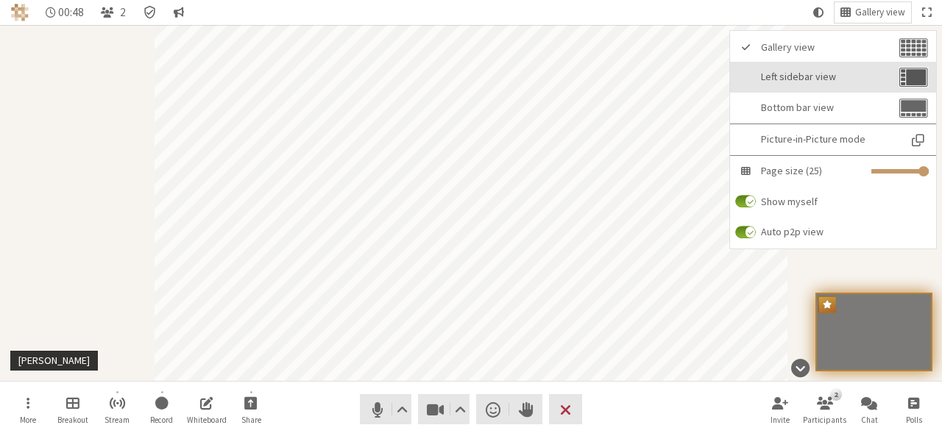
click at [826, 79] on span "Left sidebar view" at bounding box center [828, 76] width 135 height 11
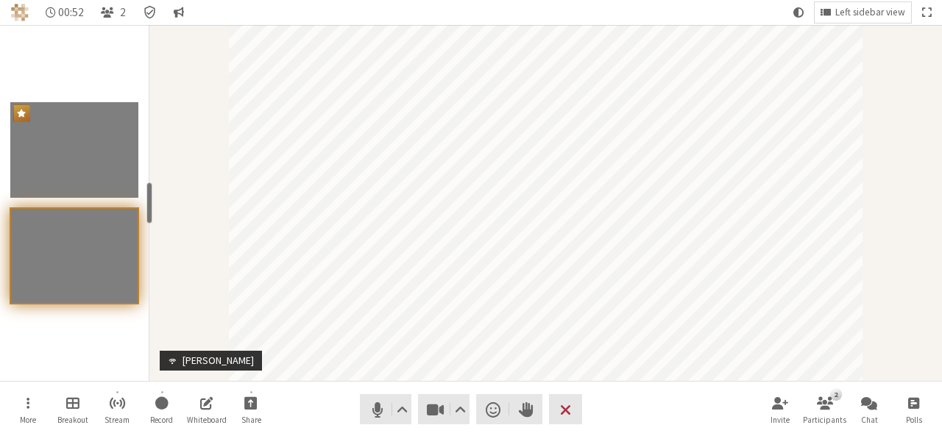
click at [902, 229] on div "Participant" at bounding box center [545, 203] width 792 height 356
click at [372, 415] on span "Mute (Alt+A)" at bounding box center [377, 409] width 21 height 21
click at [147, 413] on button "Record" at bounding box center [161, 410] width 41 height 40
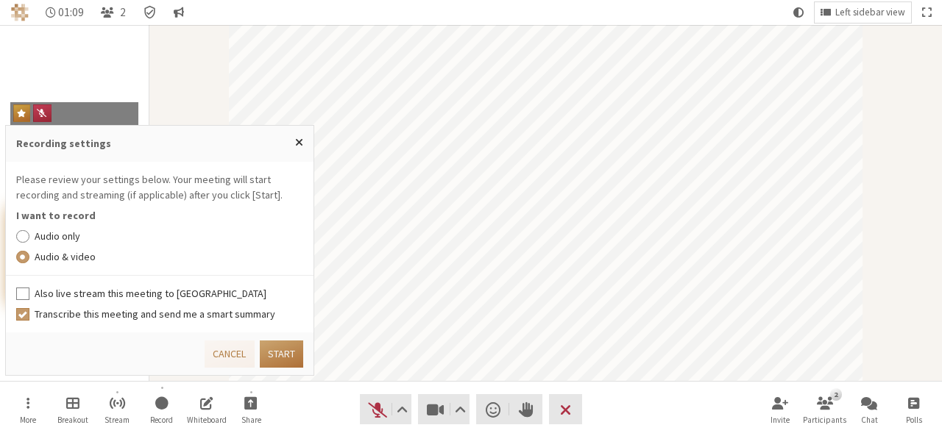
click at [287, 346] on button "Start" at bounding box center [281, 354] width 43 height 27
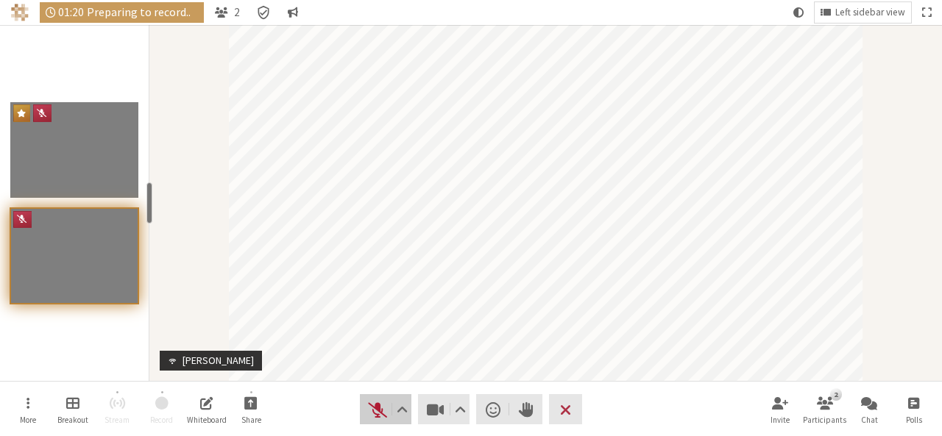
click at [386, 414] on span "Unmute (Alt+A)" at bounding box center [377, 409] width 21 height 21
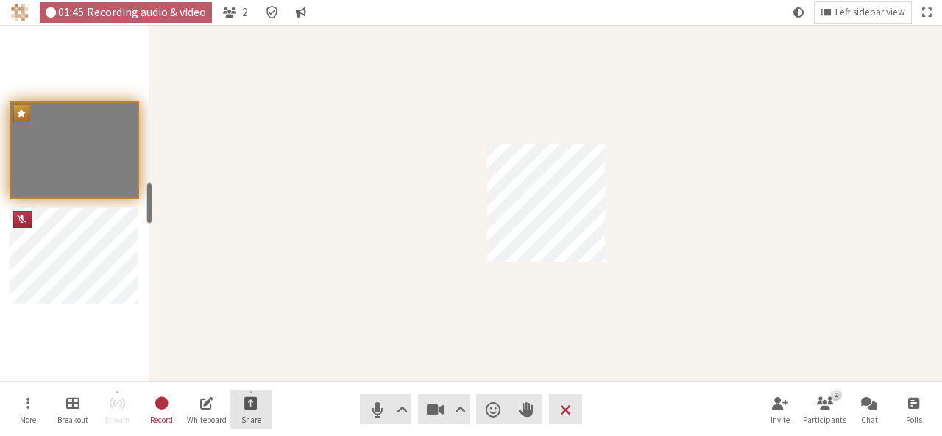
click at [252, 395] on span "Start sharing" at bounding box center [250, 402] width 13 height 17
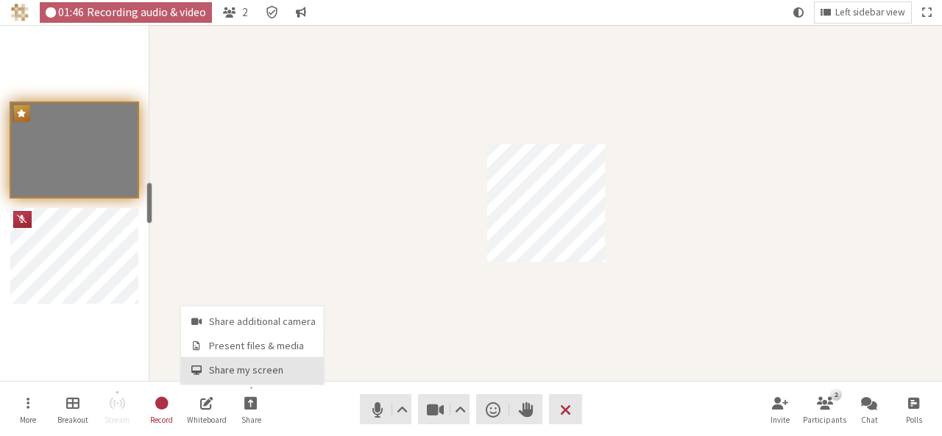
click at [250, 374] on span "Share my screen" at bounding box center [262, 370] width 107 height 11
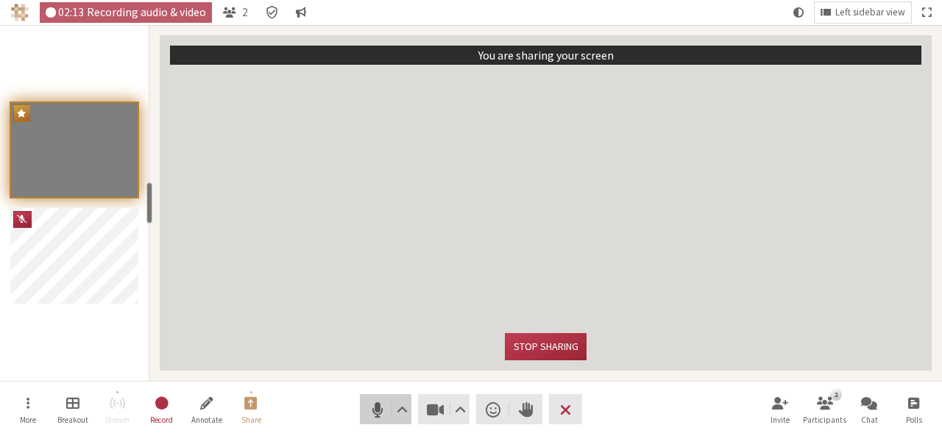
click at [374, 417] on span "Mute (Alt+A)" at bounding box center [377, 409] width 21 height 21
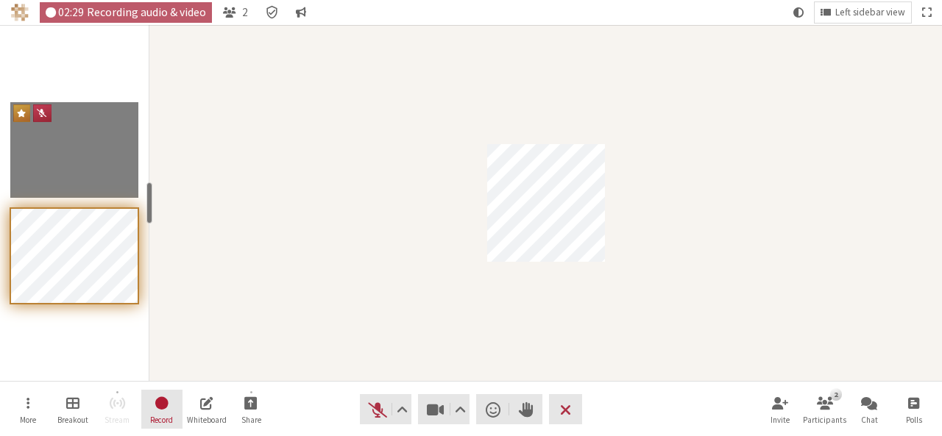
click at [166, 407] on span "Stop recording" at bounding box center [161, 402] width 15 height 17
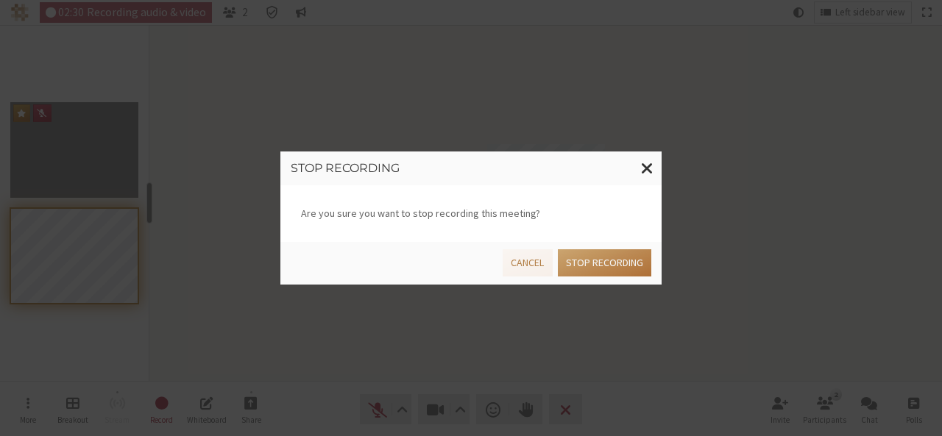
click at [580, 266] on button "Stop recording" at bounding box center [604, 262] width 93 height 27
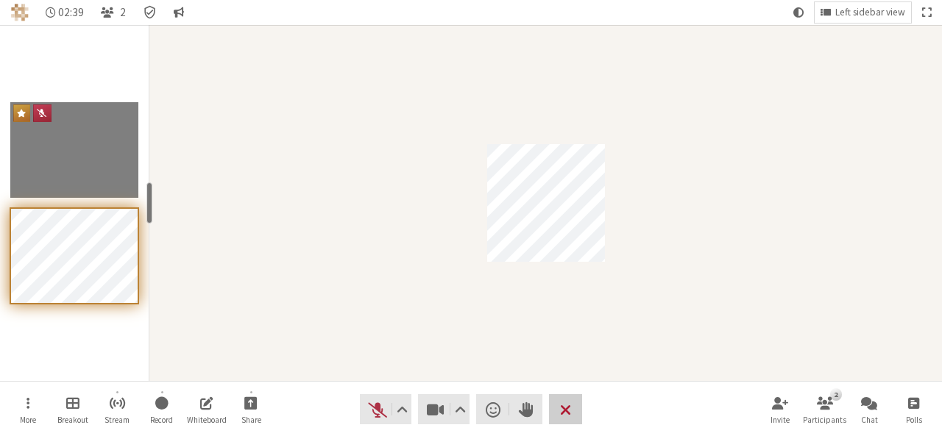
click at [559, 402] on button "Leave" at bounding box center [565, 409] width 33 height 30
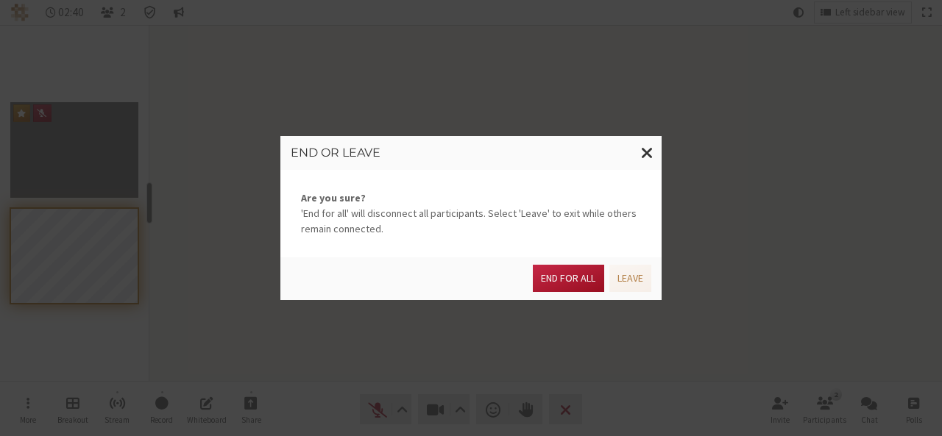
click at [578, 279] on button "End for all" at bounding box center [568, 278] width 71 height 27
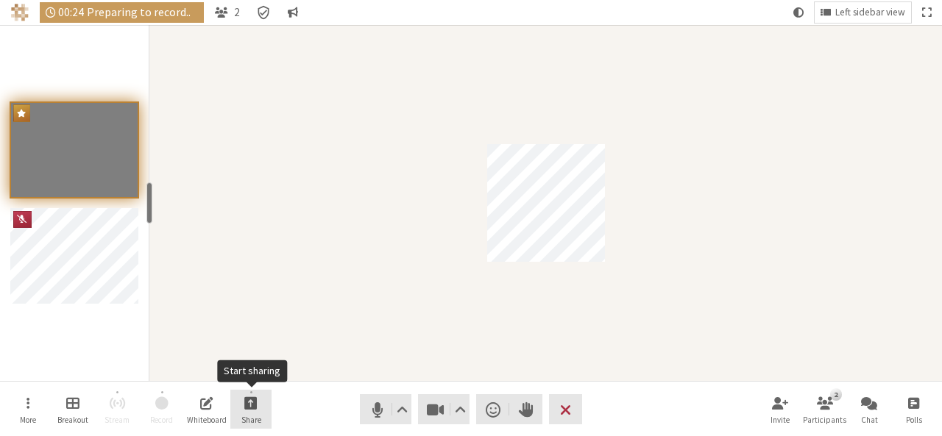
click at [246, 404] on span "Start sharing" at bounding box center [250, 402] width 13 height 17
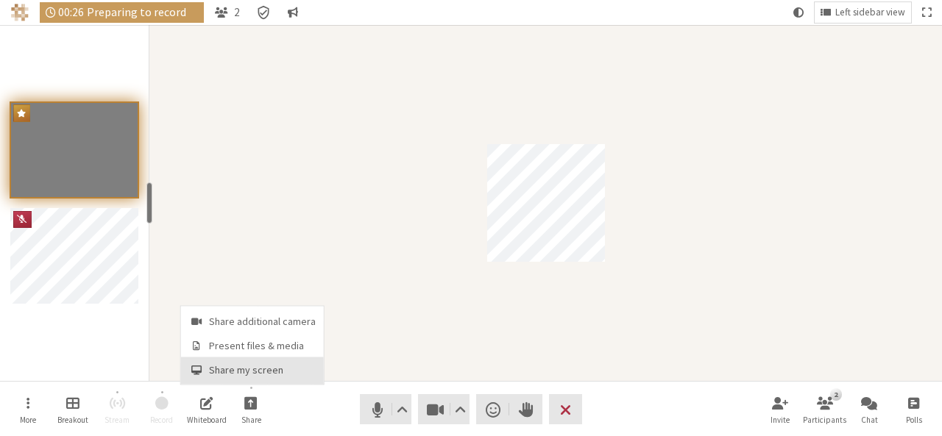
click at [244, 363] on button "Share my screen" at bounding box center [252, 371] width 143 height 26
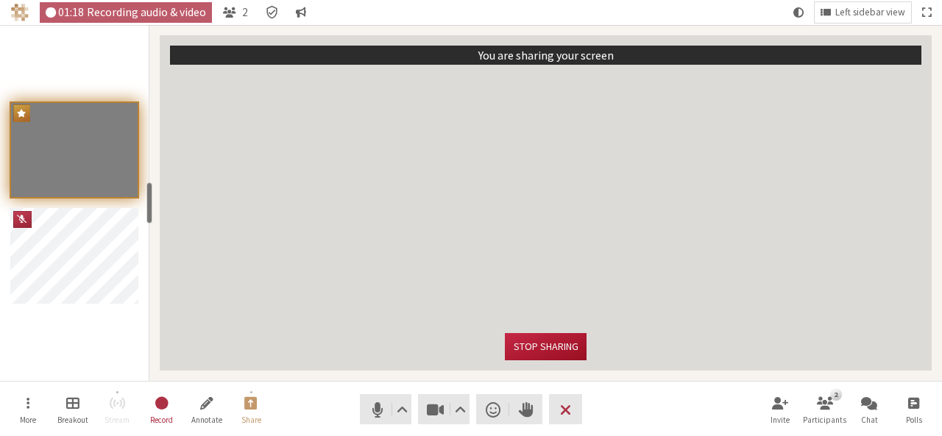
click at [526, 348] on button "Stop sharing" at bounding box center [545, 346] width 81 height 27
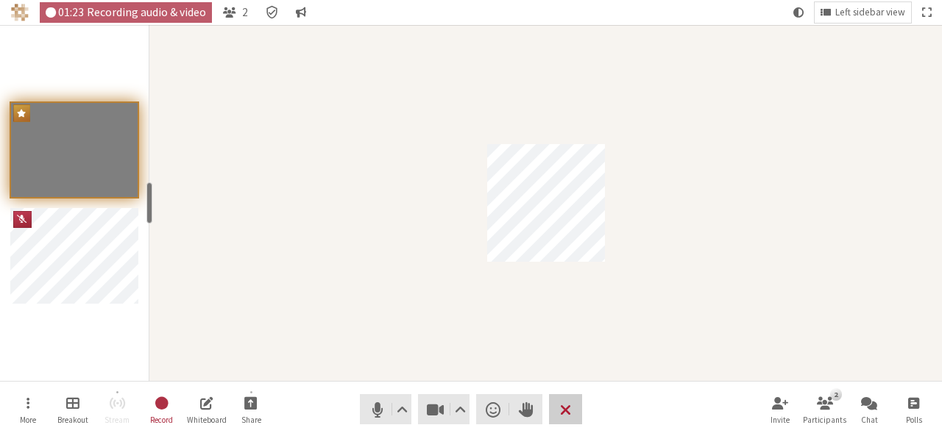
click at [578, 409] on button "Leave" at bounding box center [565, 409] width 33 height 30
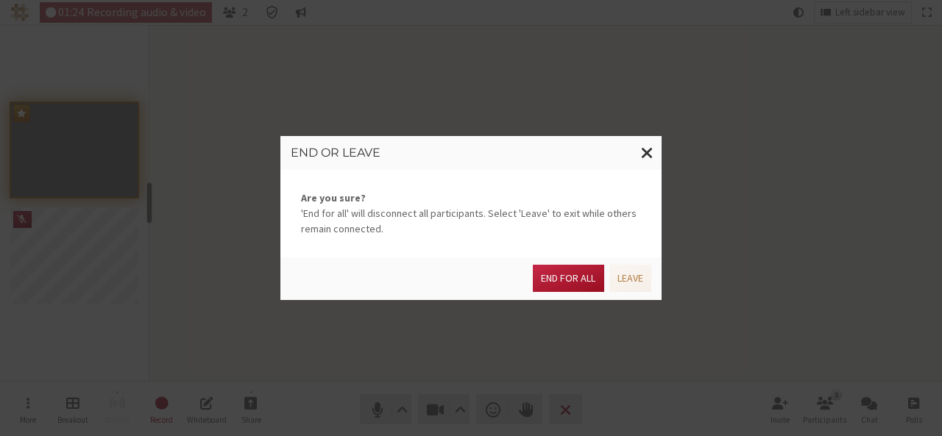
click at [564, 274] on button "End for all" at bounding box center [568, 278] width 71 height 27
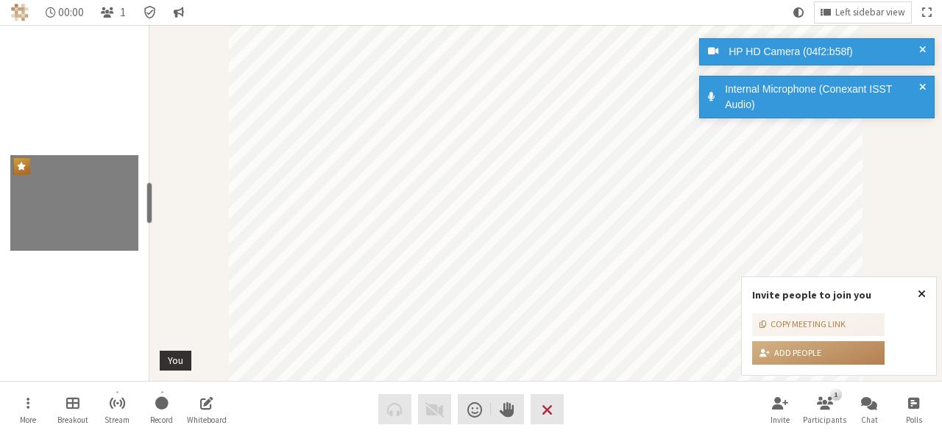
click at [921, 292] on span "Close popover" at bounding box center [921, 294] width 8 height 12
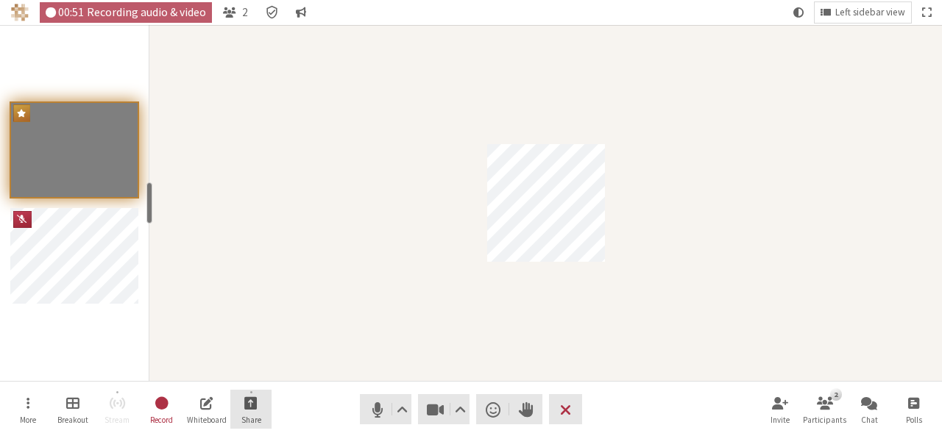
click at [241, 410] on button "Share" at bounding box center [250, 410] width 41 height 40
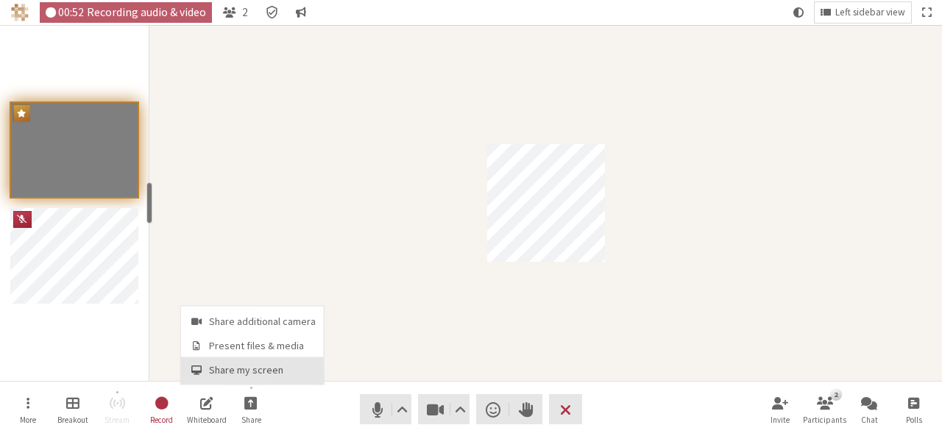
click at [237, 368] on span "Share my screen" at bounding box center [262, 370] width 107 height 11
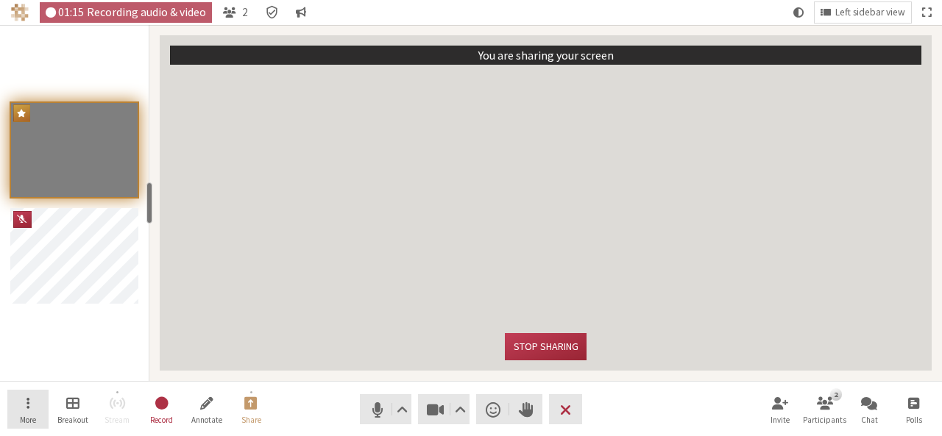
click at [40, 393] on button "More" at bounding box center [27, 410] width 41 height 40
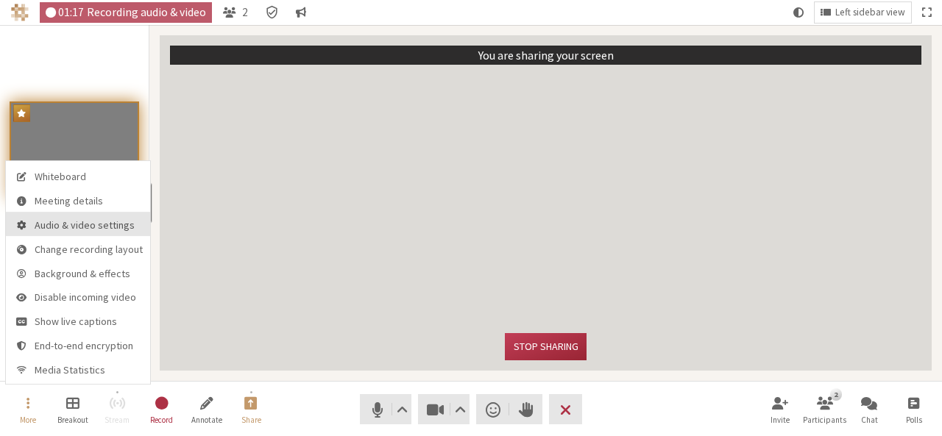
click at [72, 224] on span "Audio & video settings" at bounding box center [89, 225] width 108 height 11
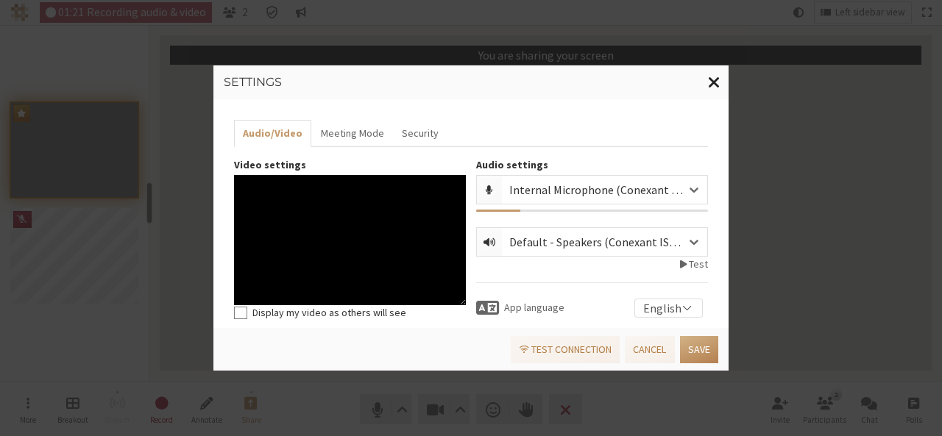
click at [719, 82] on span "Close modal" at bounding box center [714, 82] width 13 height 18
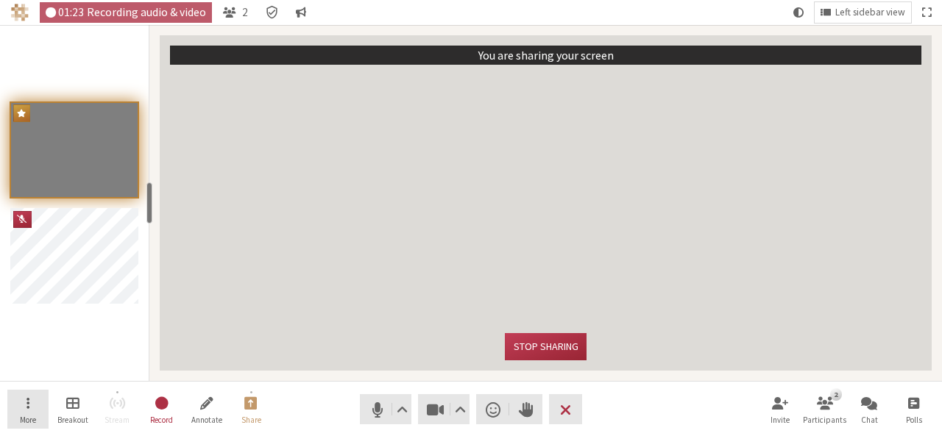
click at [25, 403] on button "More" at bounding box center [27, 410] width 41 height 40
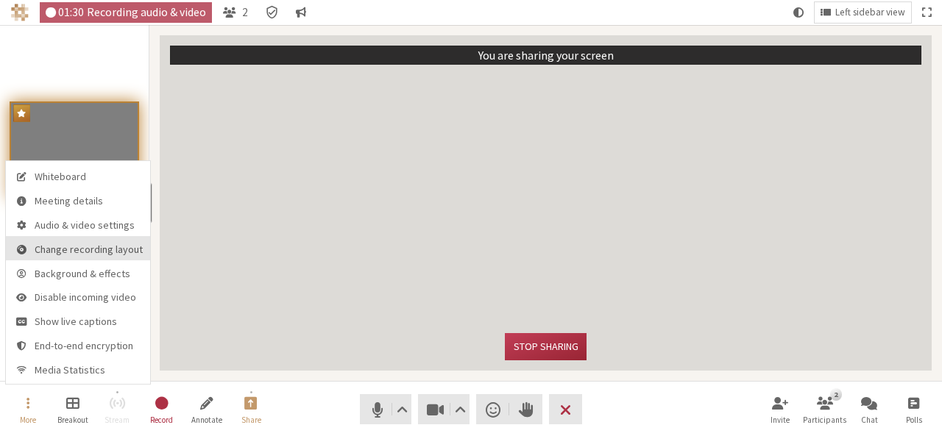
click at [79, 258] on button "Change recording layout" at bounding box center [78, 248] width 144 height 24
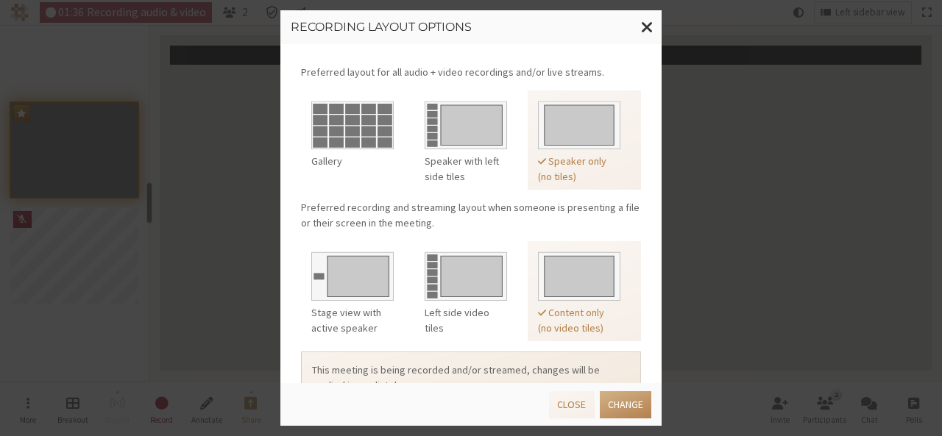
scroll to position [37, 0]
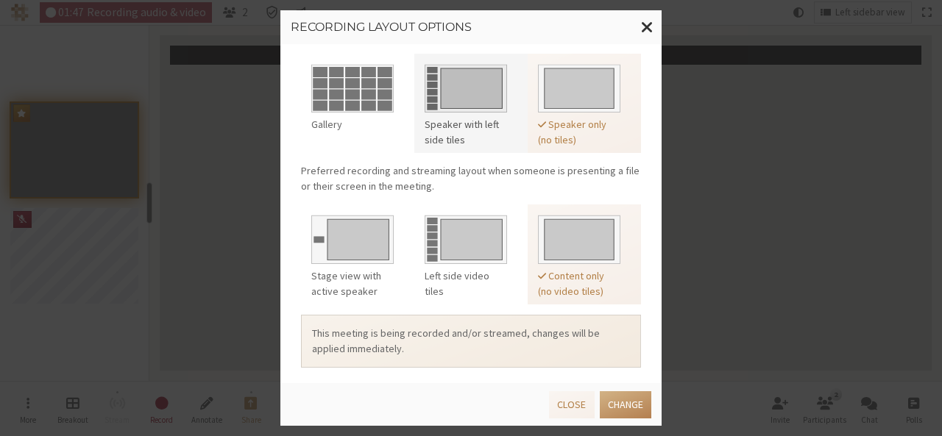
click at [480, 112] on div at bounding box center [466, 88] width 82 height 59
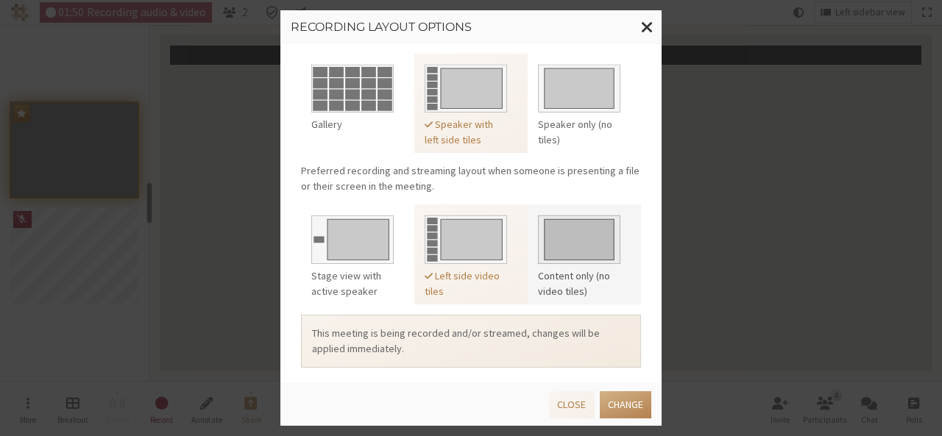
click at [592, 283] on div "Content only (no video tiles)" at bounding box center [579, 284] width 82 height 31
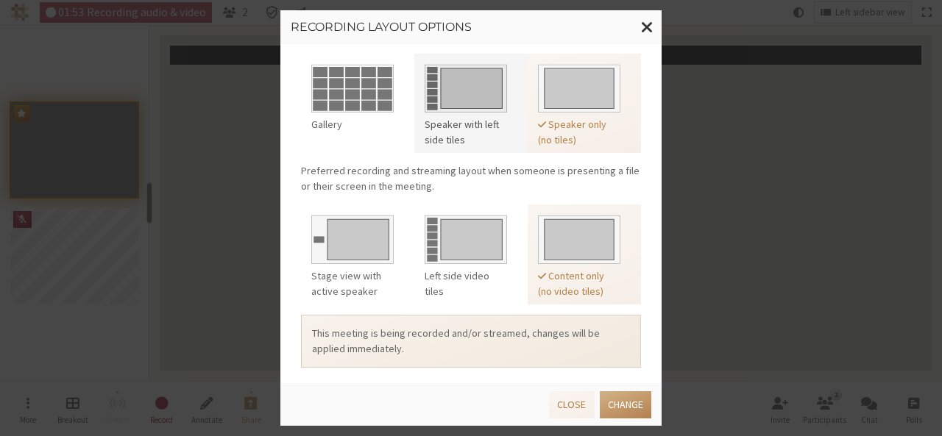
click at [478, 118] on div "Speaker with left side tiles" at bounding box center [466, 132] width 82 height 31
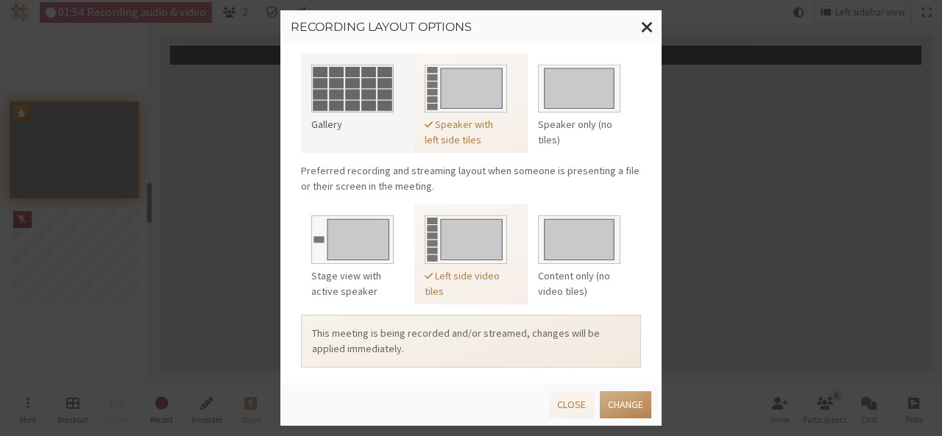
click at [360, 120] on div "Gallery" at bounding box center [352, 124] width 82 height 15
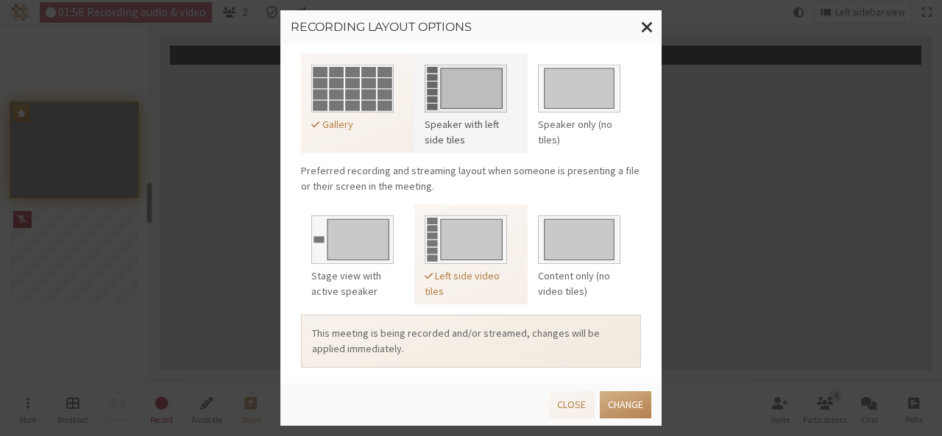
click at [441, 119] on div "Speaker with left side tiles" at bounding box center [466, 132] width 82 height 31
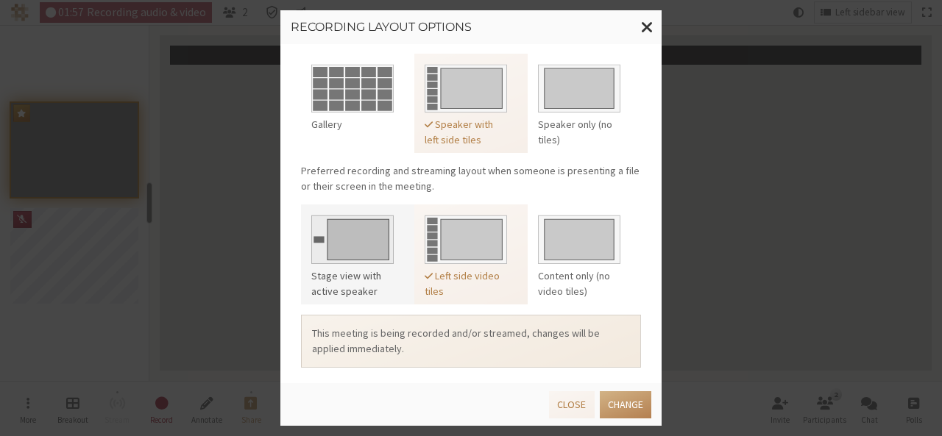
click at [358, 260] on div at bounding box center [352, 239] width 82 height 59
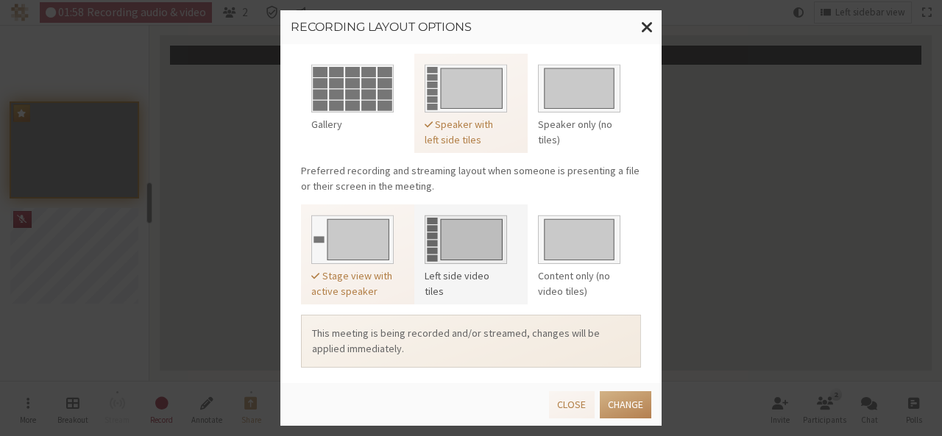
click at [450, 260] on div at bounding box center [466, 239] width 82 height 59
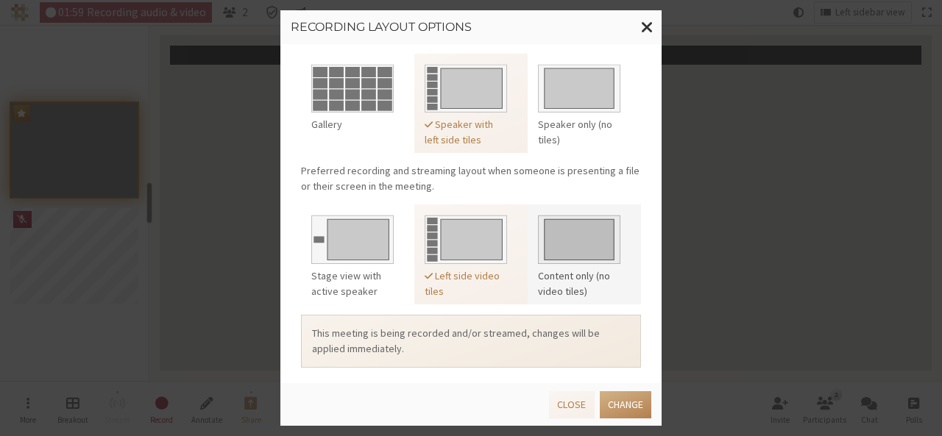
click at [555, 260] on div at bounding box center [579, 239] width 82 height 59
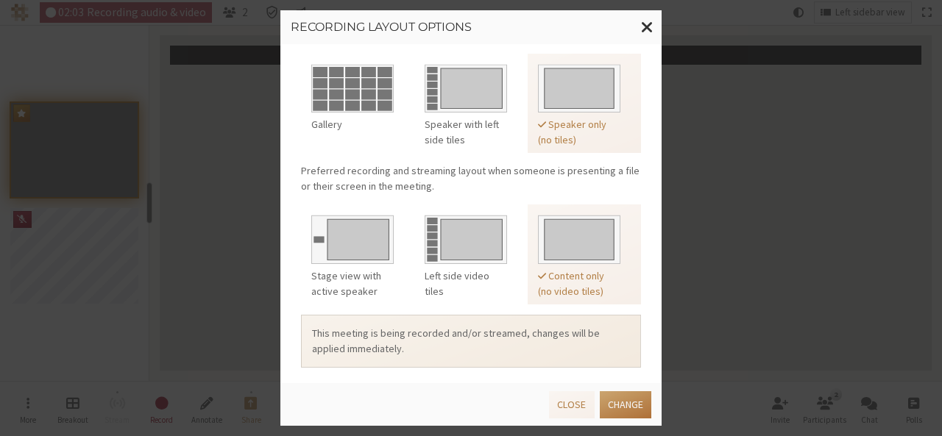
click at [638, 399] on button "Change" at bounding box center [626, 404] width 52 height 27
click at [615, 409] on button "Change" at bounding box center [626, 404] width 52 height 27
click at [642, 21] on span "Close modal" at bounding box center [647, 27] width 13 height 18
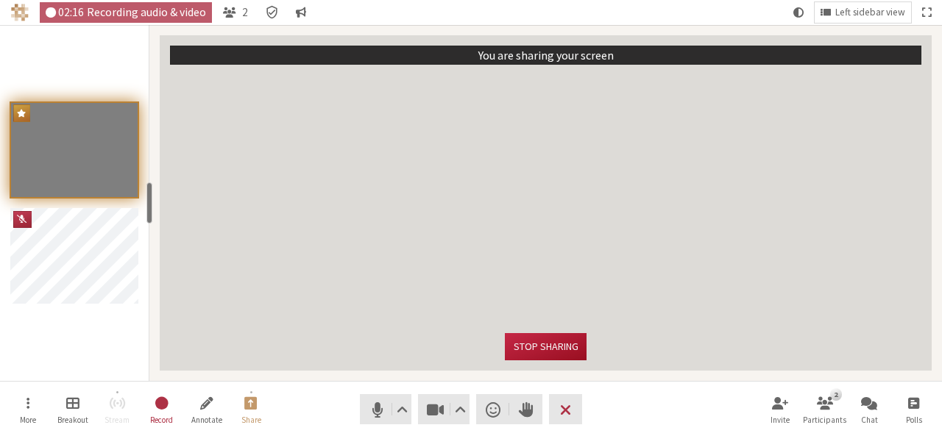
click at [546, 348] on button "Stop sharing" at bounding box center [545, 346] width 81 height 27
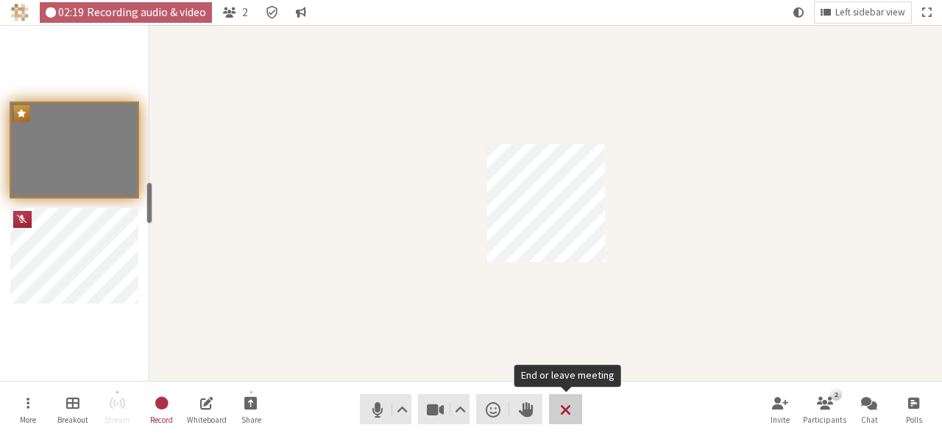
click at [572, 410] on button "Leave" at bounding box center [565, 409] width 33 height 30
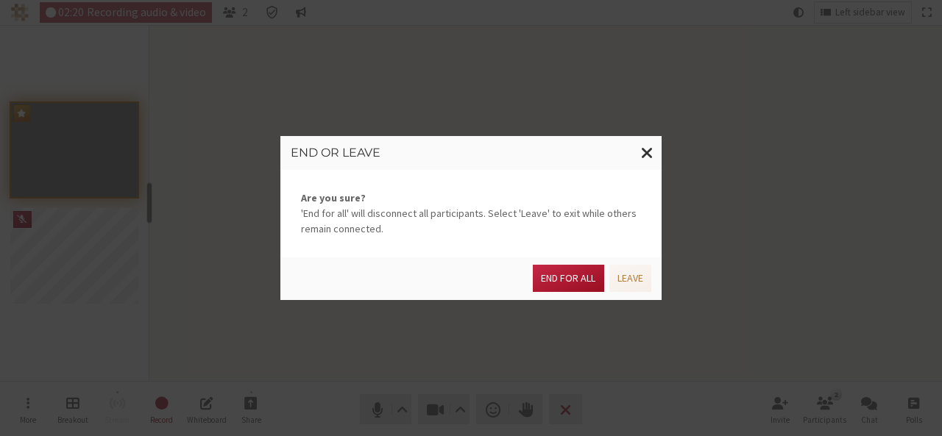
click at [572, 285] on button "End for all" at bounding box center [568, 278] width 71 height 27
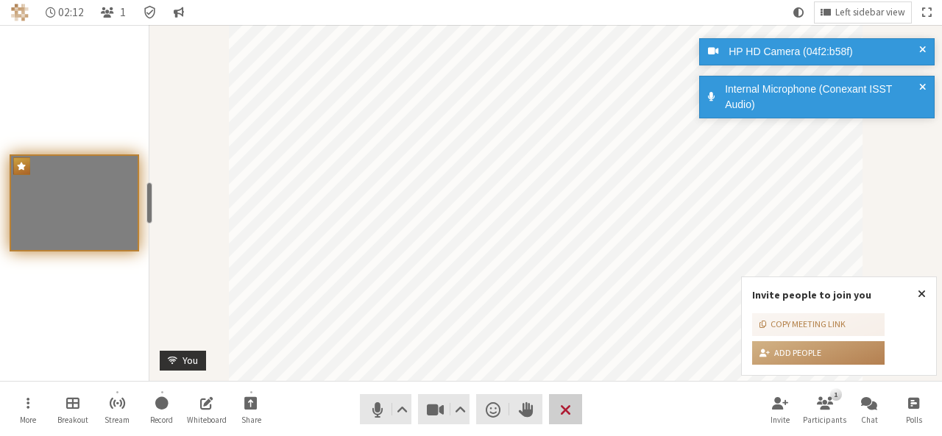
click at [567, 404] on span "End or leave meeting" at bounding box center [565, 409] width 11 height 21
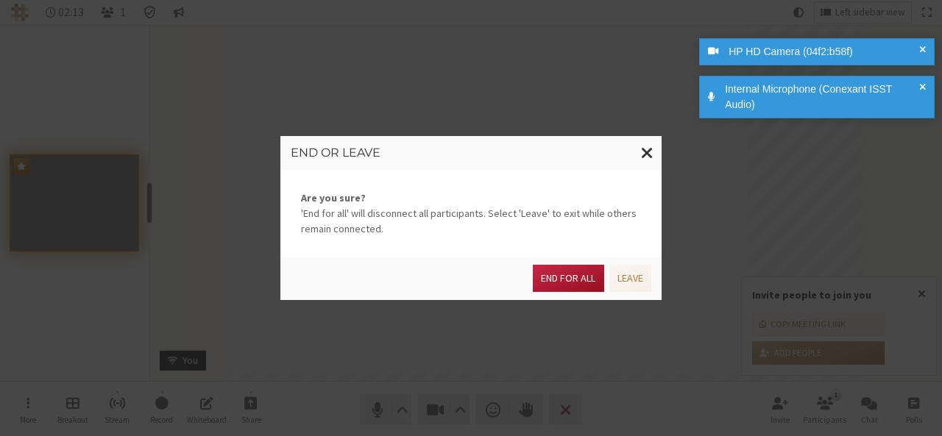
click at [572, 282] on button "End for all" at bounding box center [568, 278] width 71 height 27
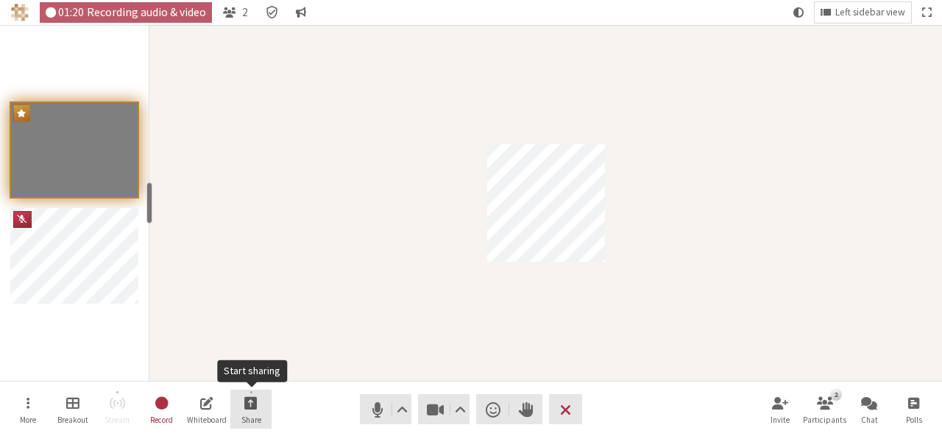
click at [240, 399] on button "Share" at bounding box center [250, 410] width 41 height 40
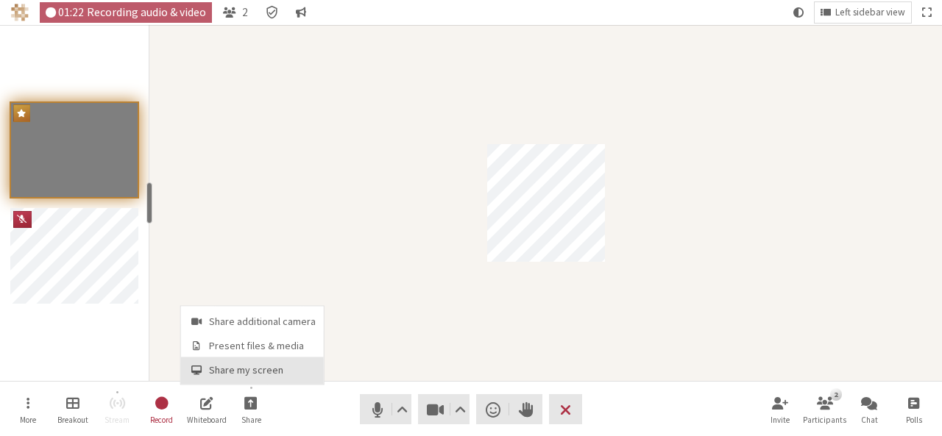
click at [237, 366] on span "Share my screen" at bounding box center [262, 370] width 107 height 11
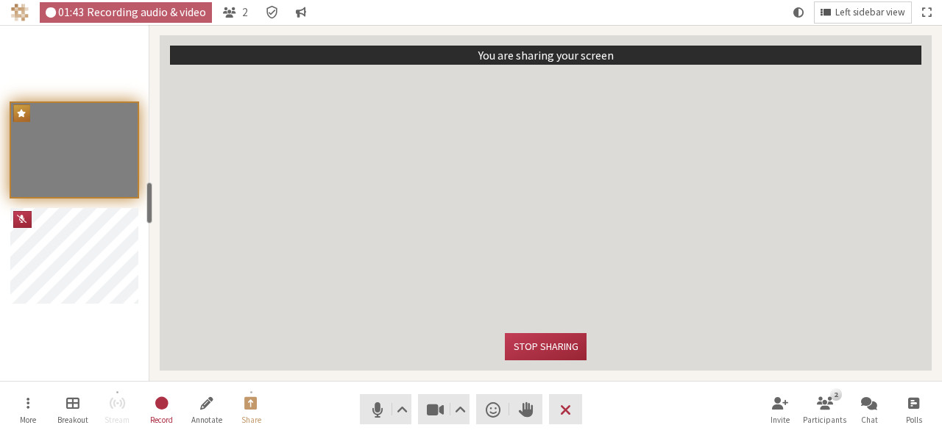
click at [887, 15] on span "Left sidebar view" at bounding box center [870, 12] width 70 height 11
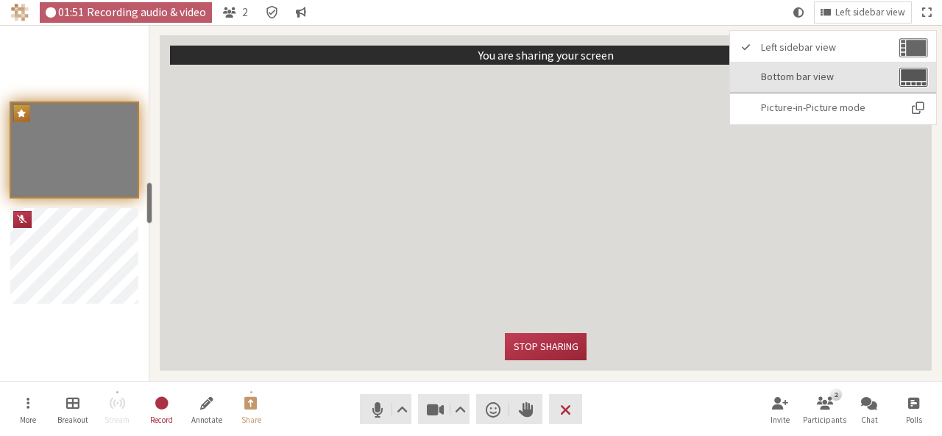
click at [793, 73] on span "Bottom bar view" at bounding box center [828, 76] width 135 height 11
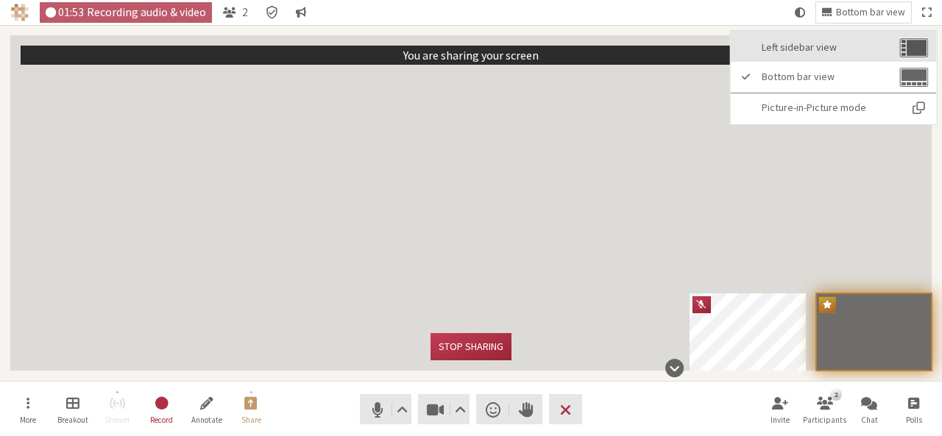
click at [790, 52] on span "Left sidebar view" at bounding box center [828, 47] width 135 height 11
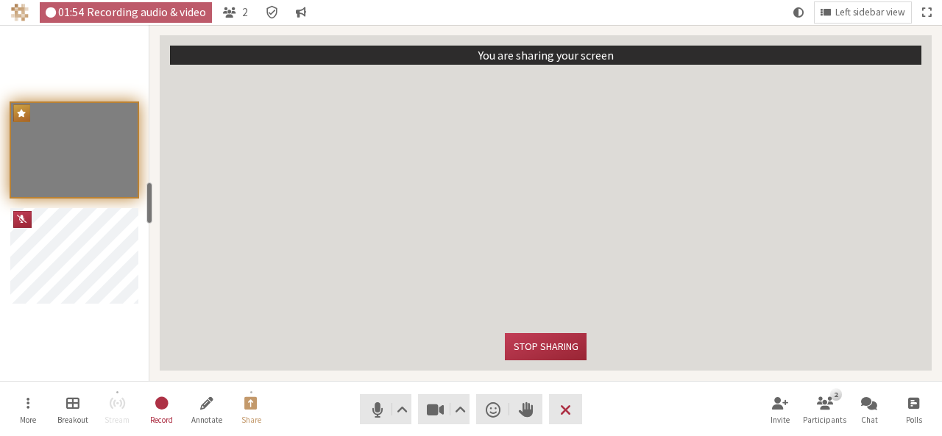
click at [898, 220] on video "Participant" at bounding box center [545, 199] width 751 height 248
click at [14, 405] on button "More" at bounding box center [27, 410] width 41 height 40
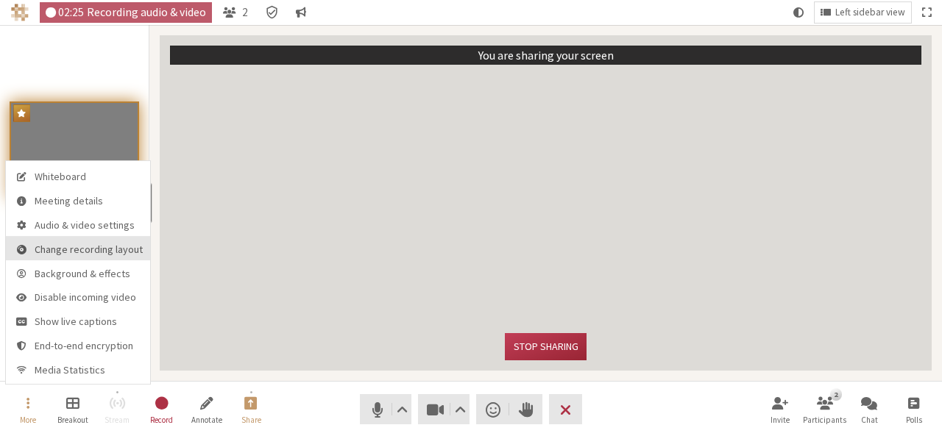
click at [43, 255] on span "Change recording layout" at bounding box center [89, 249] width 108 height 11
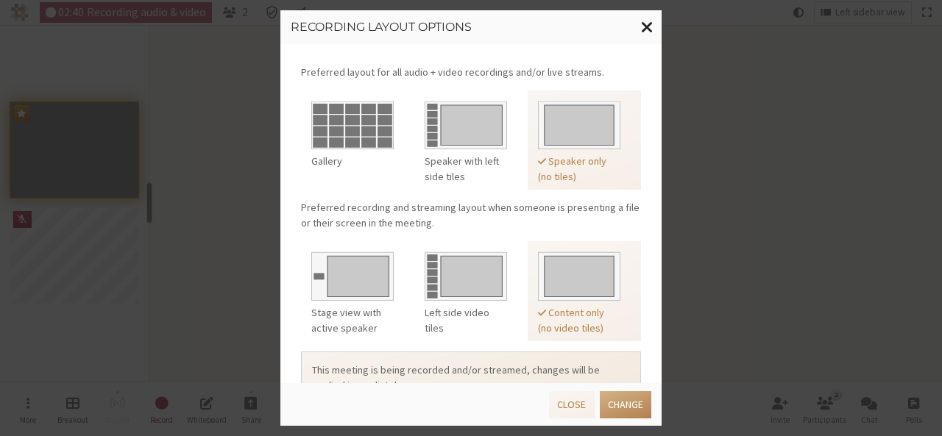
click at [643, 27] on span "Close modal" at bounding box center [647, 27] width 13 height 18
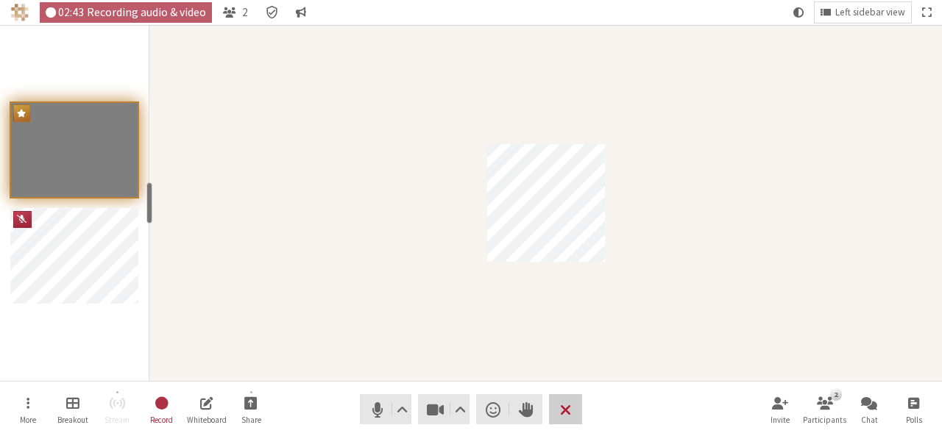
click at [567, 410] on span "End or leave meeting" at bounding box center [565, 409] width 11 height 21
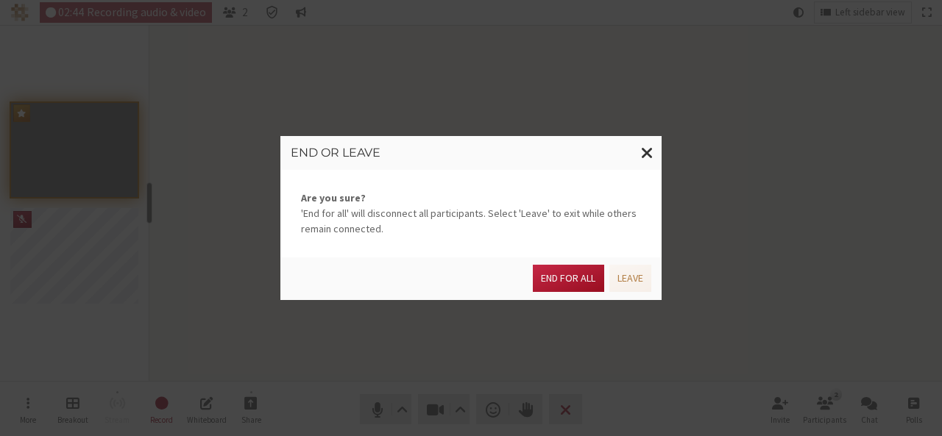
click at [565, 285] on button "End for all" at bounding box center [568, 278] width 71 height 27
